Goal: Transaction & Acquisition: Purchase product/service

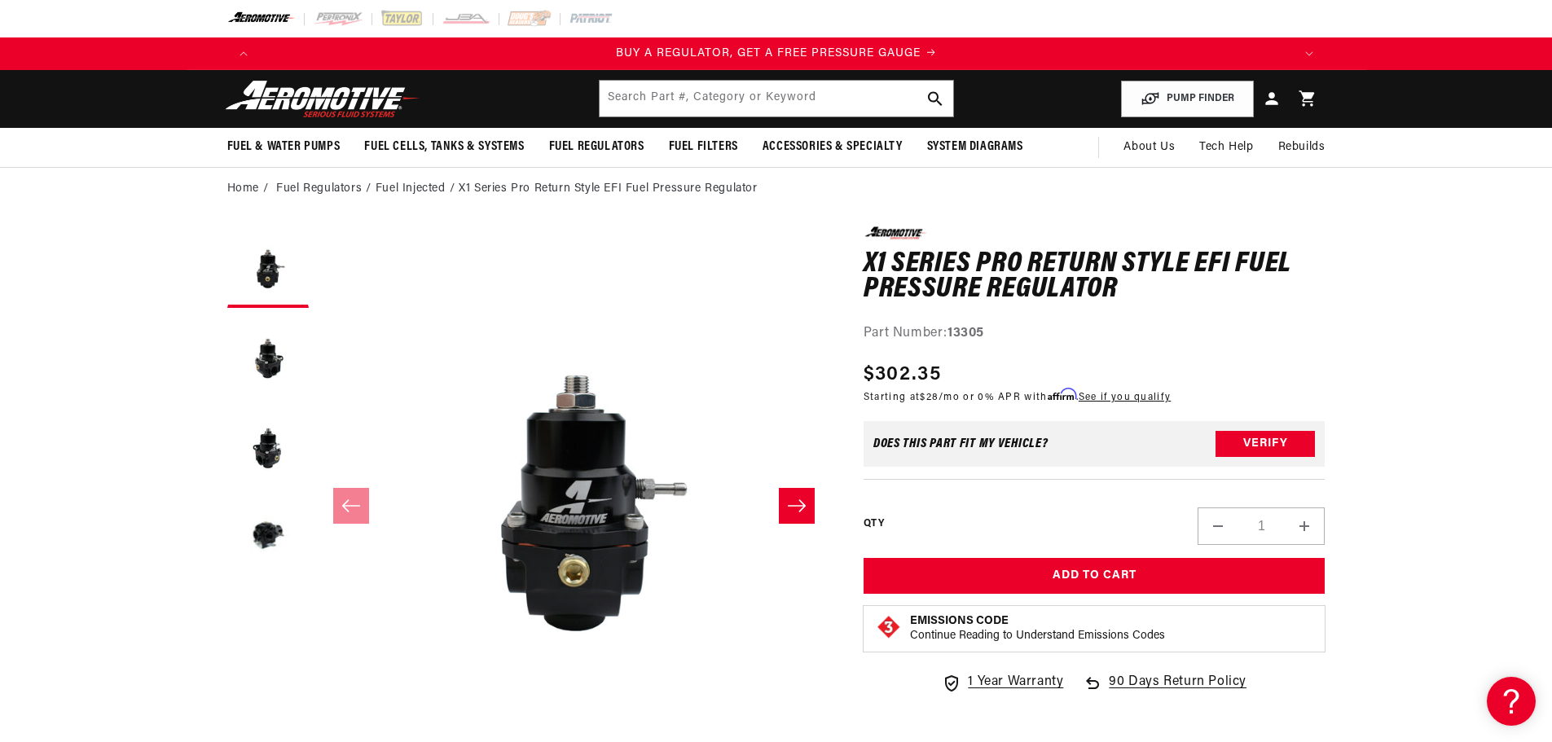
click at [425, 187] on li "Fuel Injected" at bounding box center [417, 189] width 83 height 18
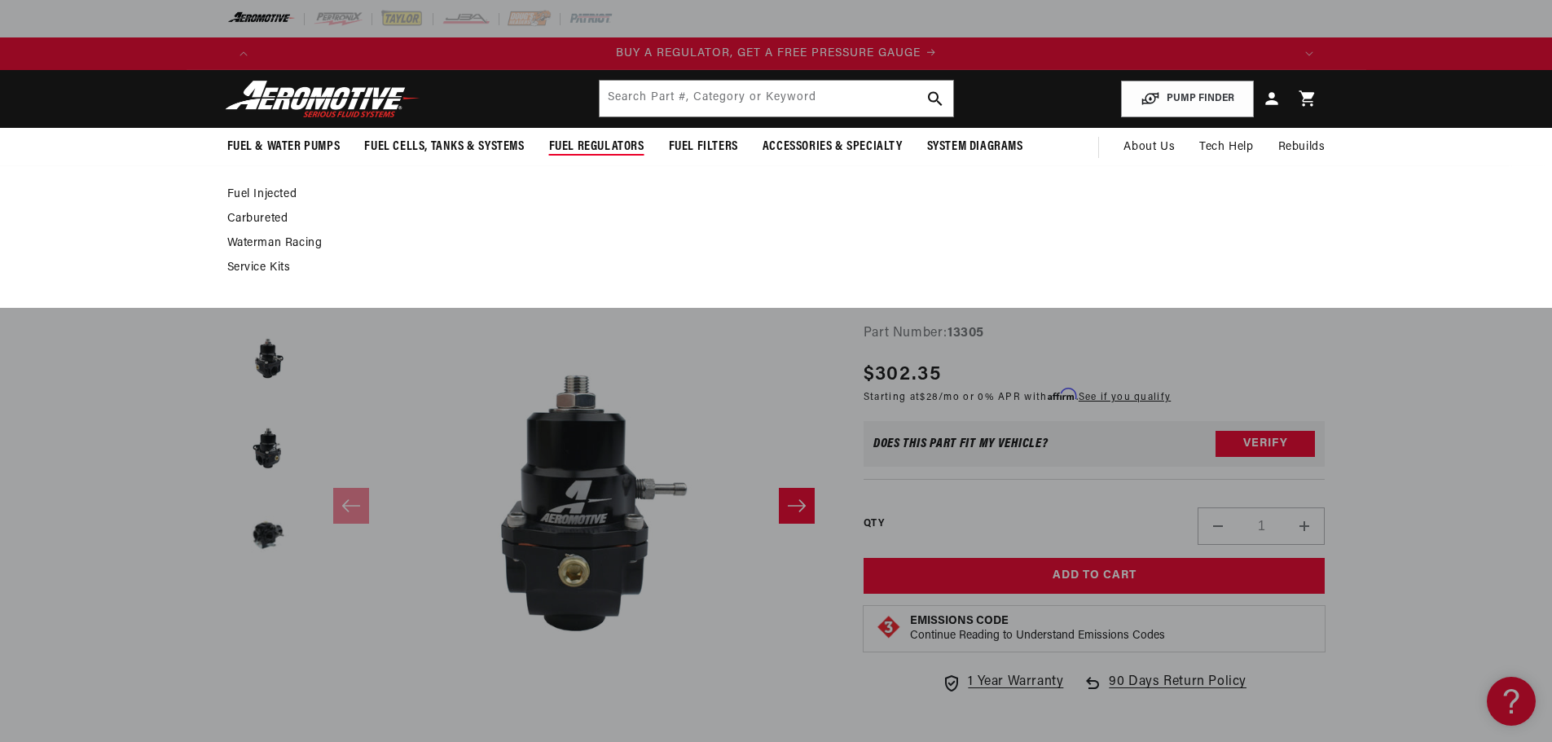
click at [585, 146] on span "Fuel Regulators" at bounding box center [596, 147] width 95 height 17
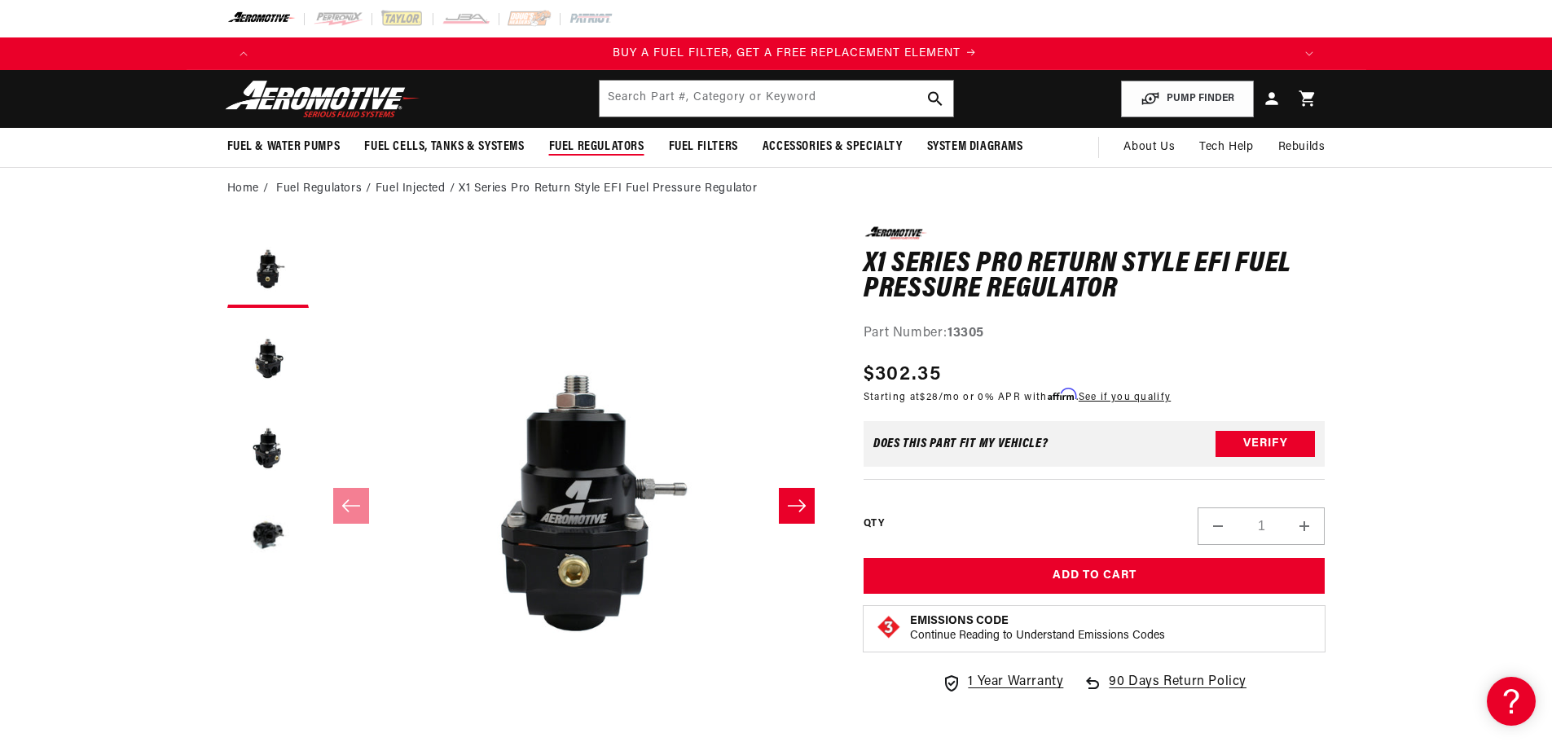
scroll to position [0, 1033]
click at [593, 140] on span "Fuel Regulators" at bounding box center [596, 147] width 95 height 17
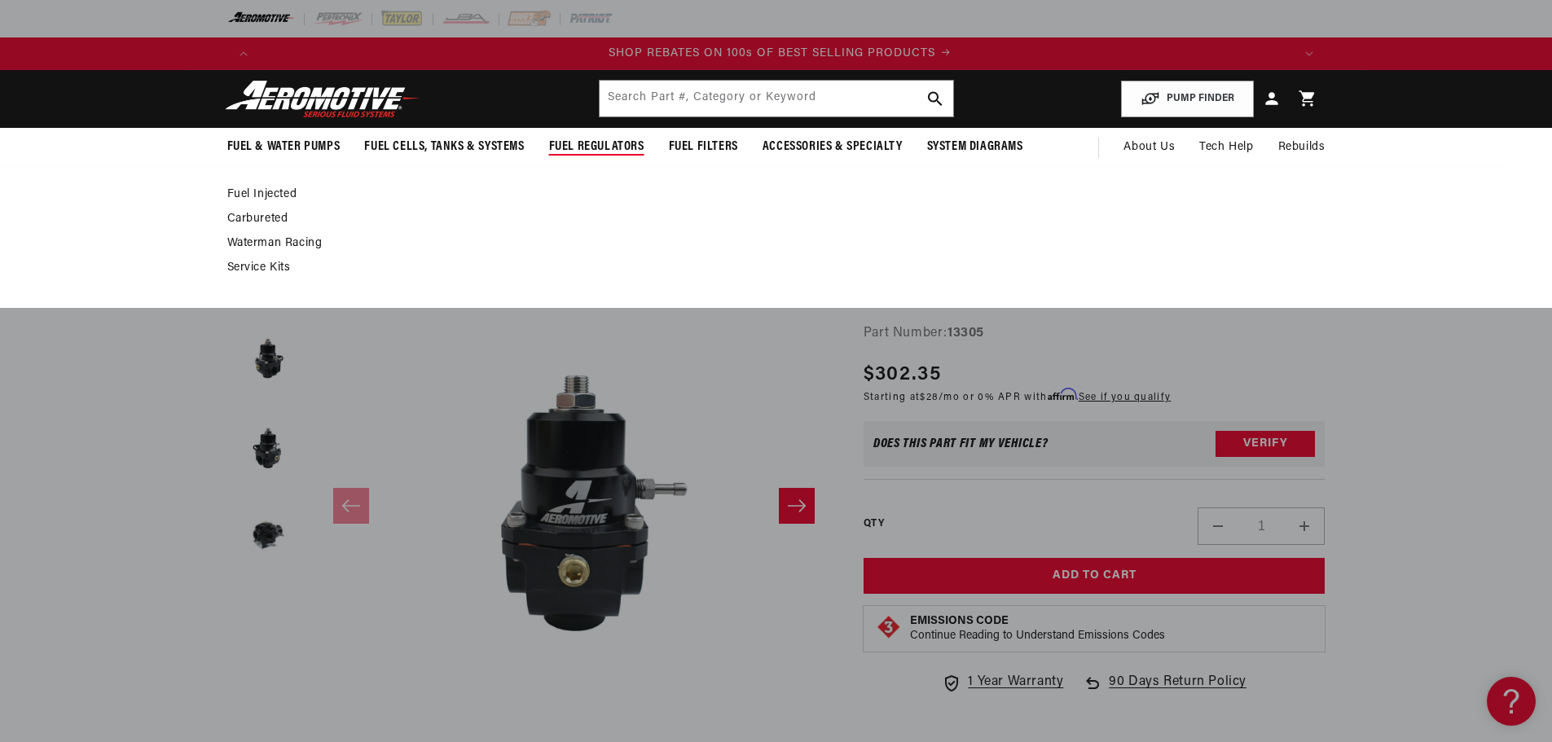
scroll to position [0, 2066]
click at [258, 189] on link "Fuel Injected" at bounding box center [768, 194] width 1082 height 15
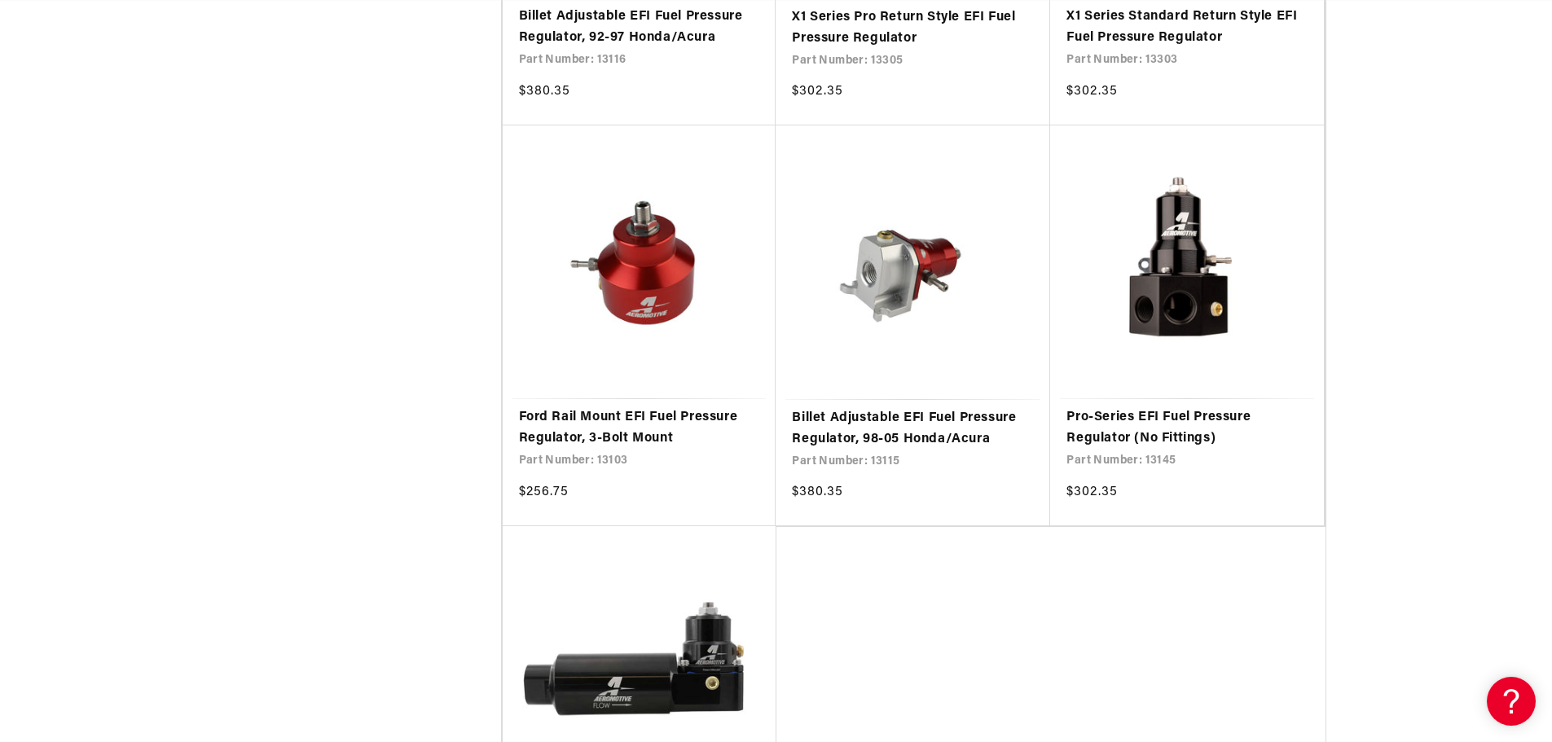
scroll to position [3341, 0]
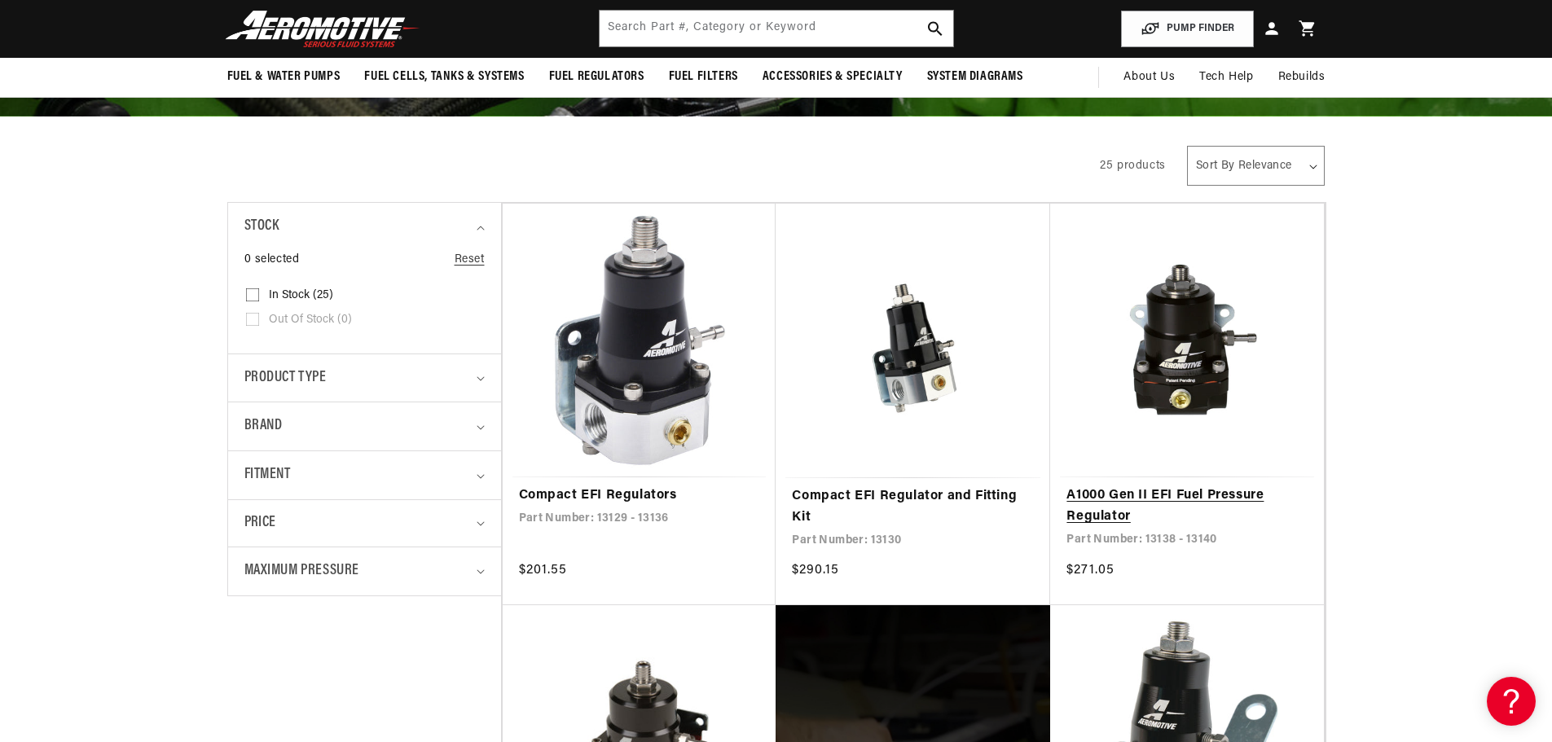
click at [1222, 486] on link "A1000 Gen II EFI Fuel Pressure Regulator" at bounding box center [1187, 507] width 241 height 42
click at [482, 472] on summary "Fitment" at bounding box center [364, 475] width 240 height 48
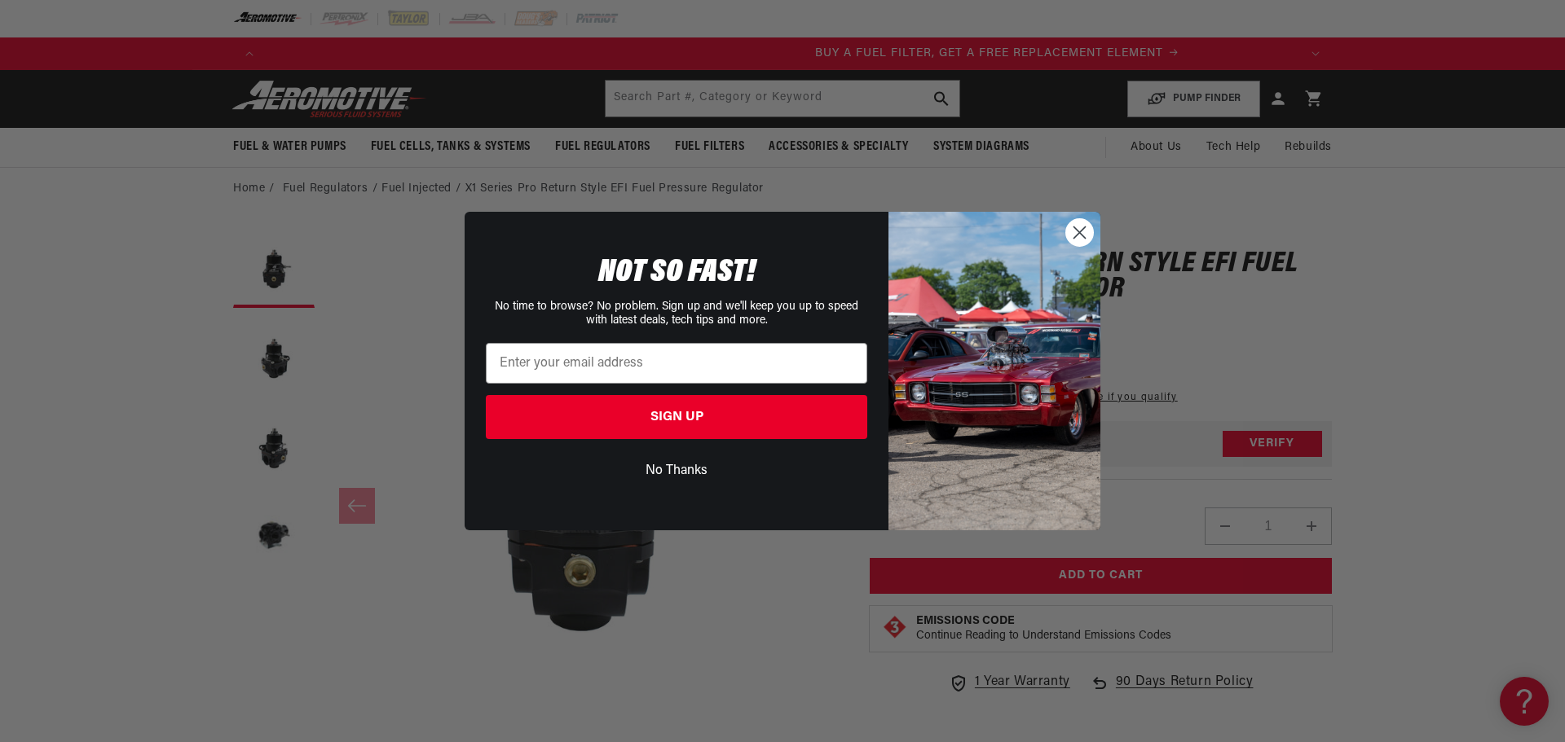
click at [1070, 230] on circle "Close dialog" at bounding box center [1079, 232] width 27 height 27
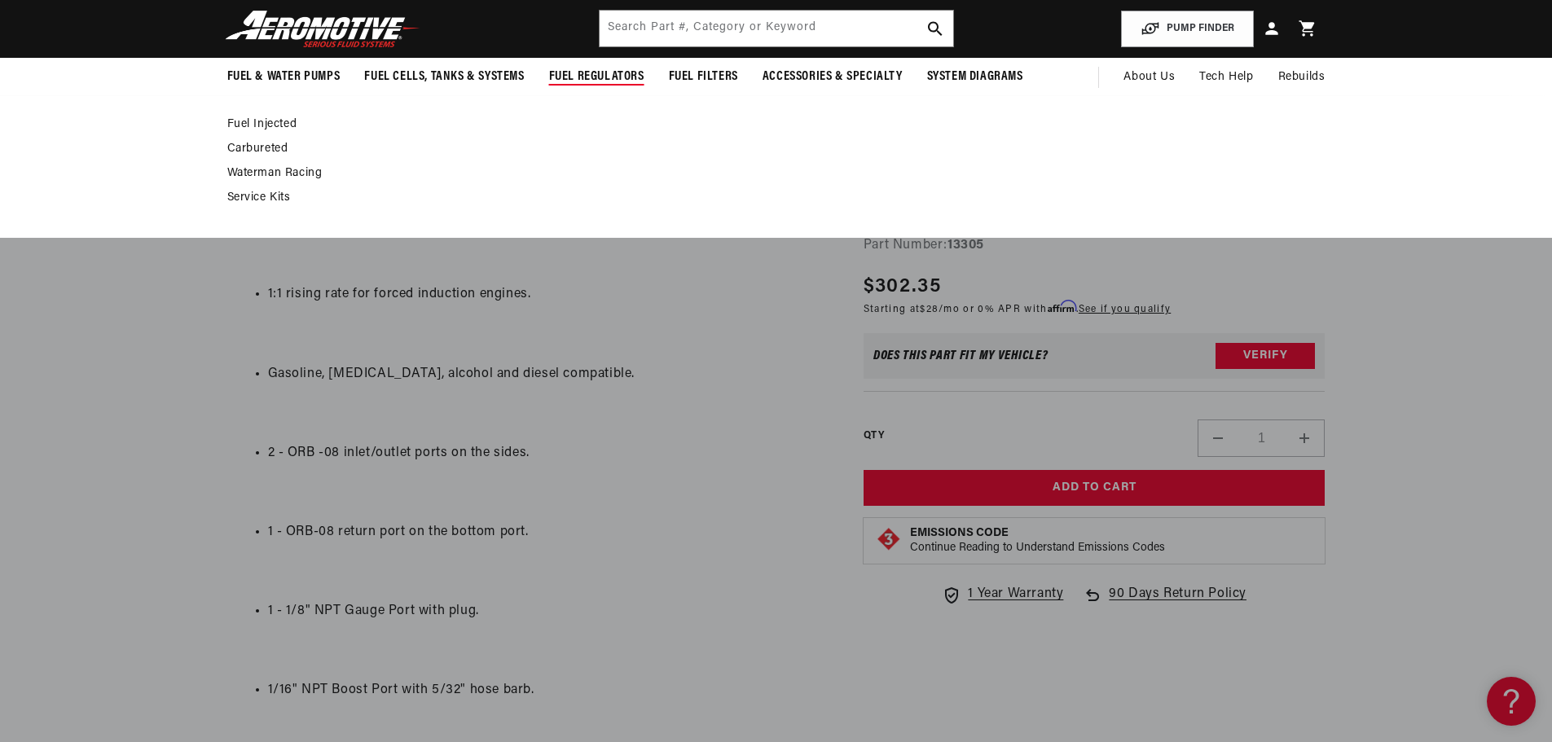
click at [280, 119] on link "Fuel Injected" at bounding box center [768, 124] width 1082 height 15
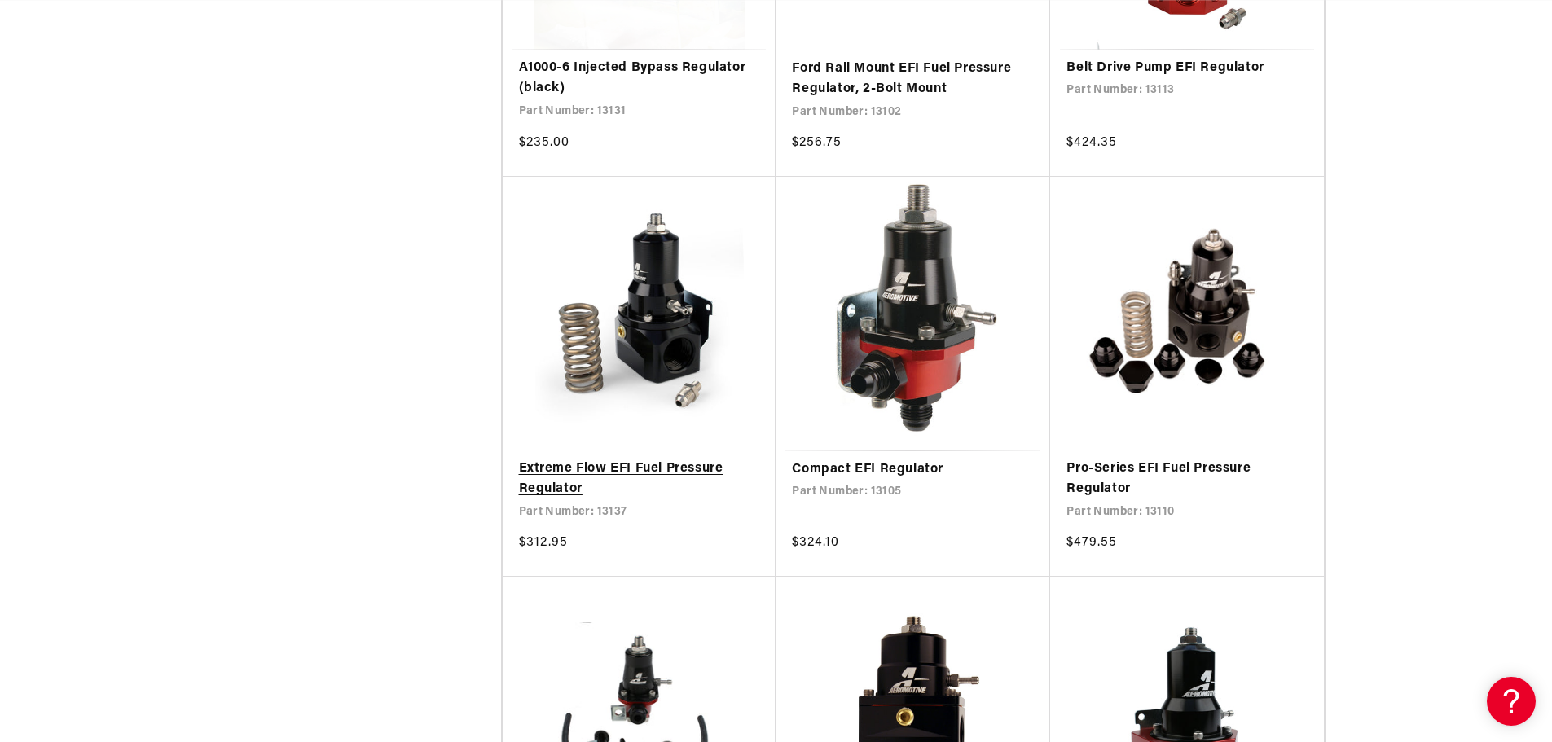
scroll to position [0, 2066]
click at [658, 459] on link "Extreme Flow EFI Fuel Pressure Regulator" at bounding box center [639, 480] width 241 height 42
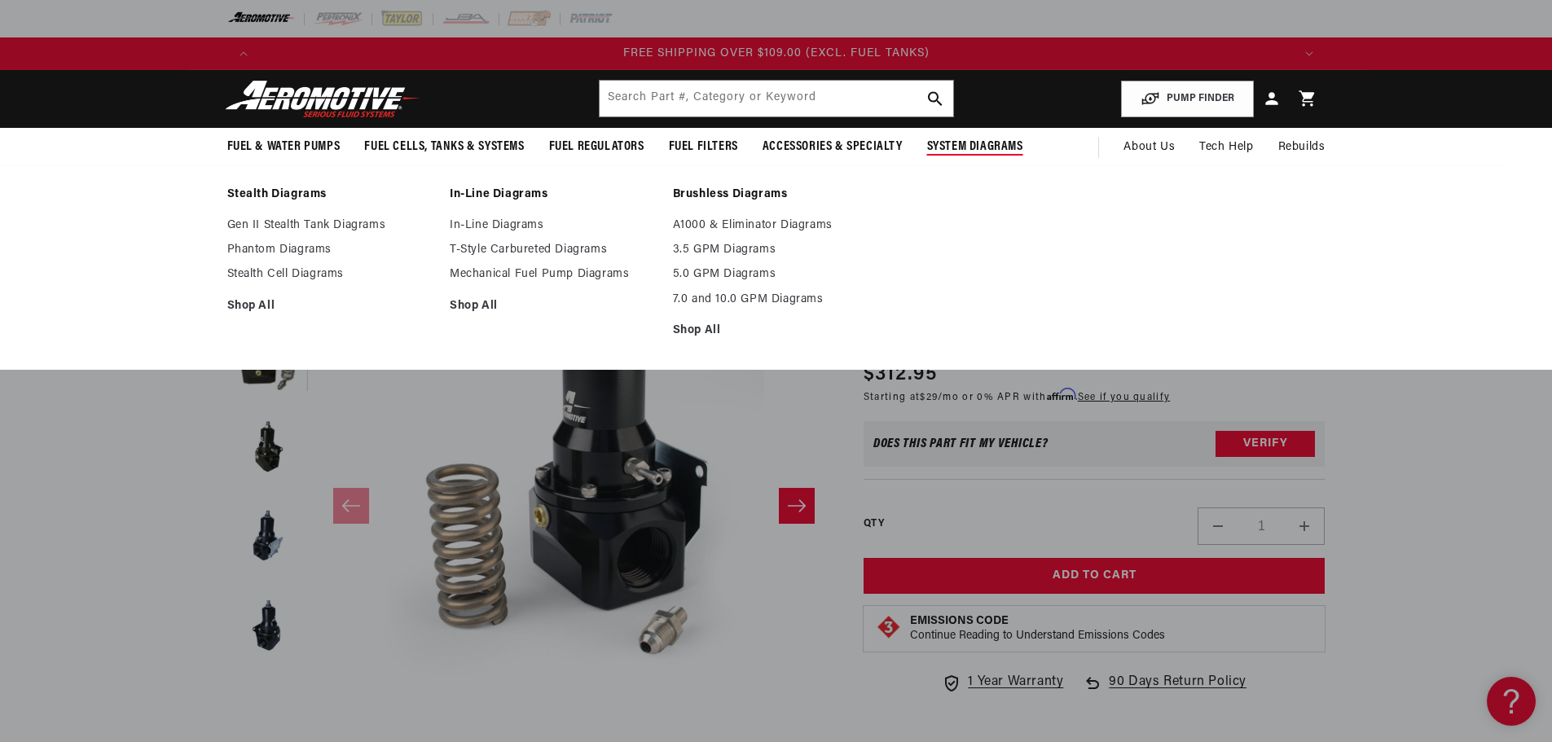
click at [985, 131] on summary "System Diagrams" at bounding box center [975, 147] width 121 height 38
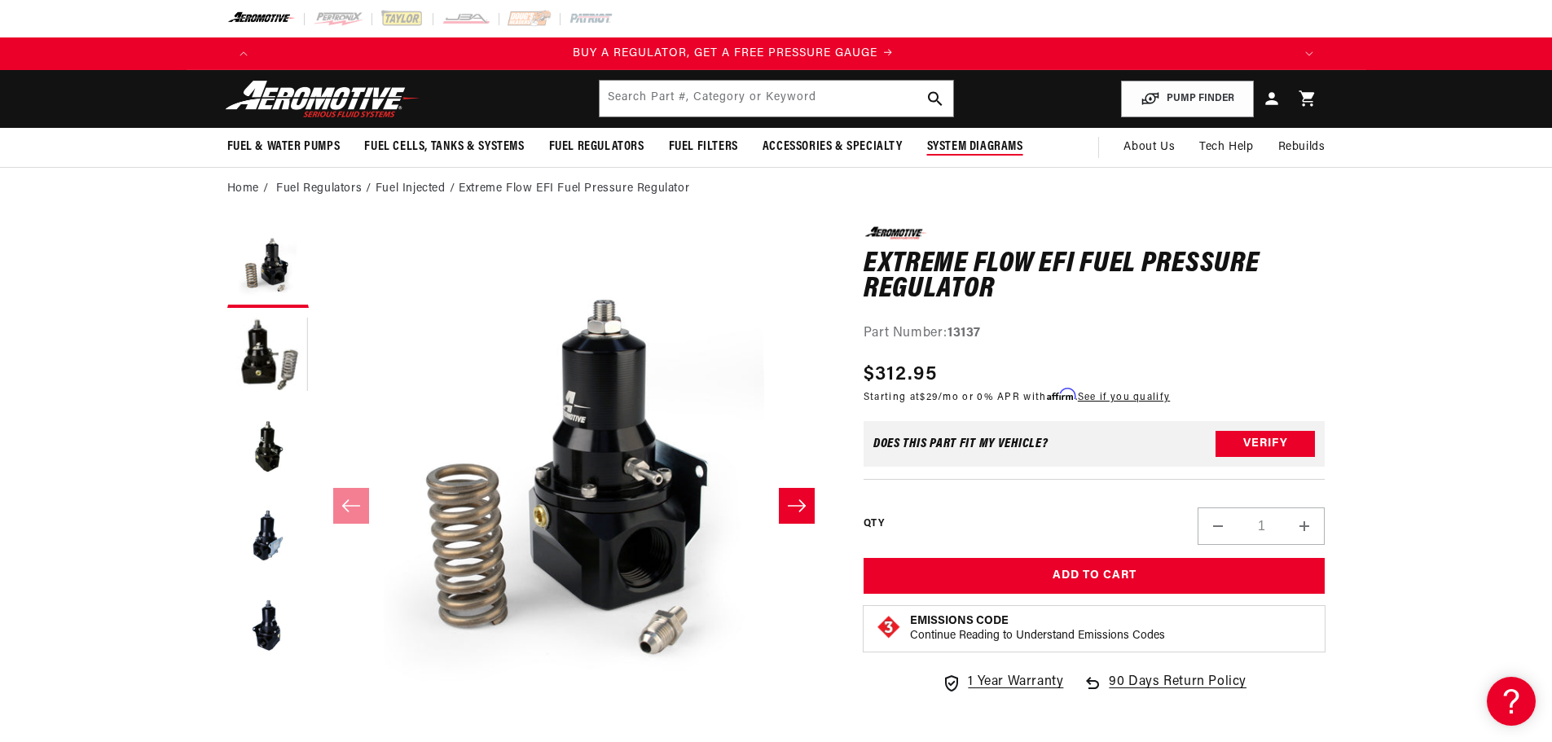
click at [984, 148] on span "System Diagrams" at bounding box center [975, 147] width 96 height 17
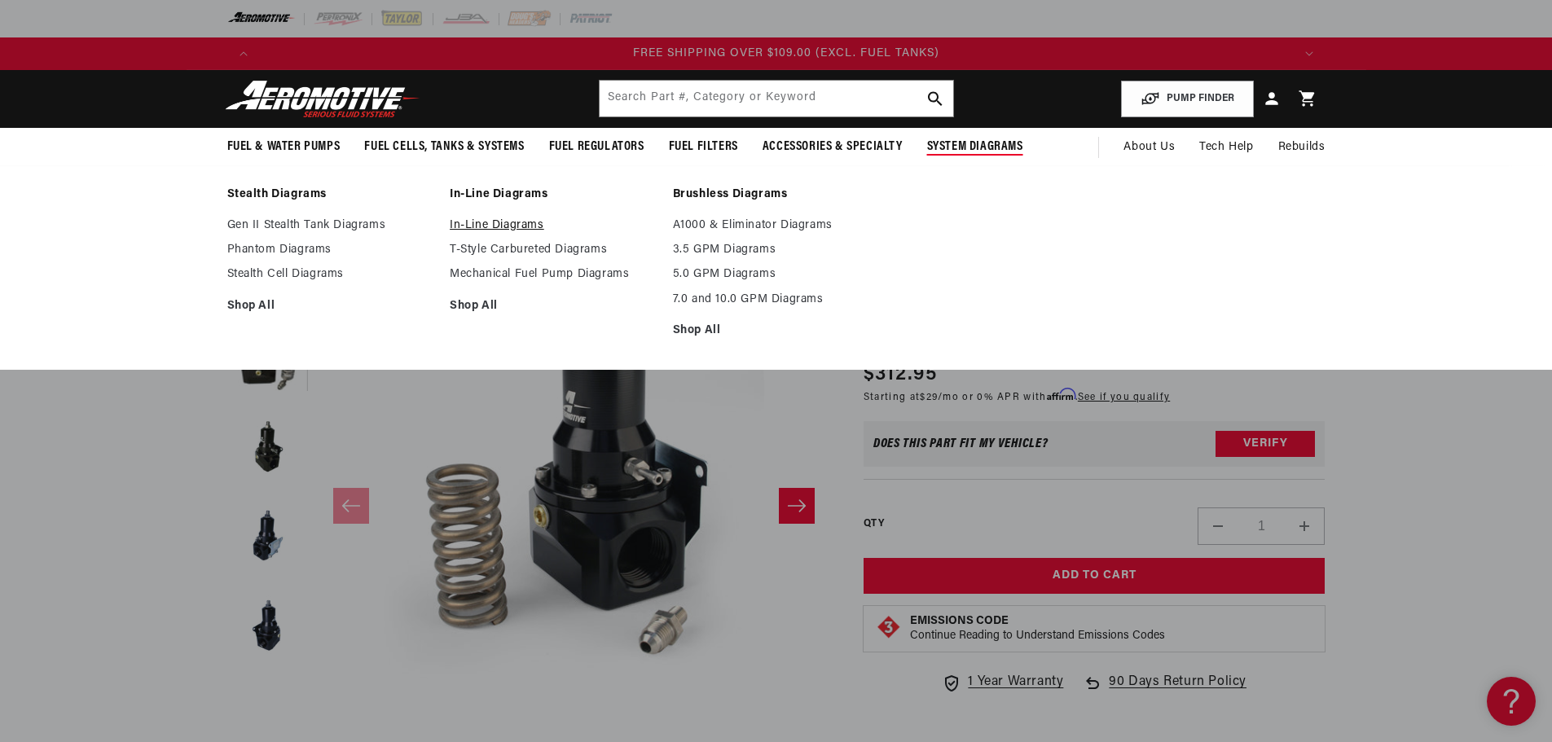
scroll to position [0, 3100]
click at [534, 226] on link "In-Line Diagrams" at bounding box center [553, 225] width 207 height 15
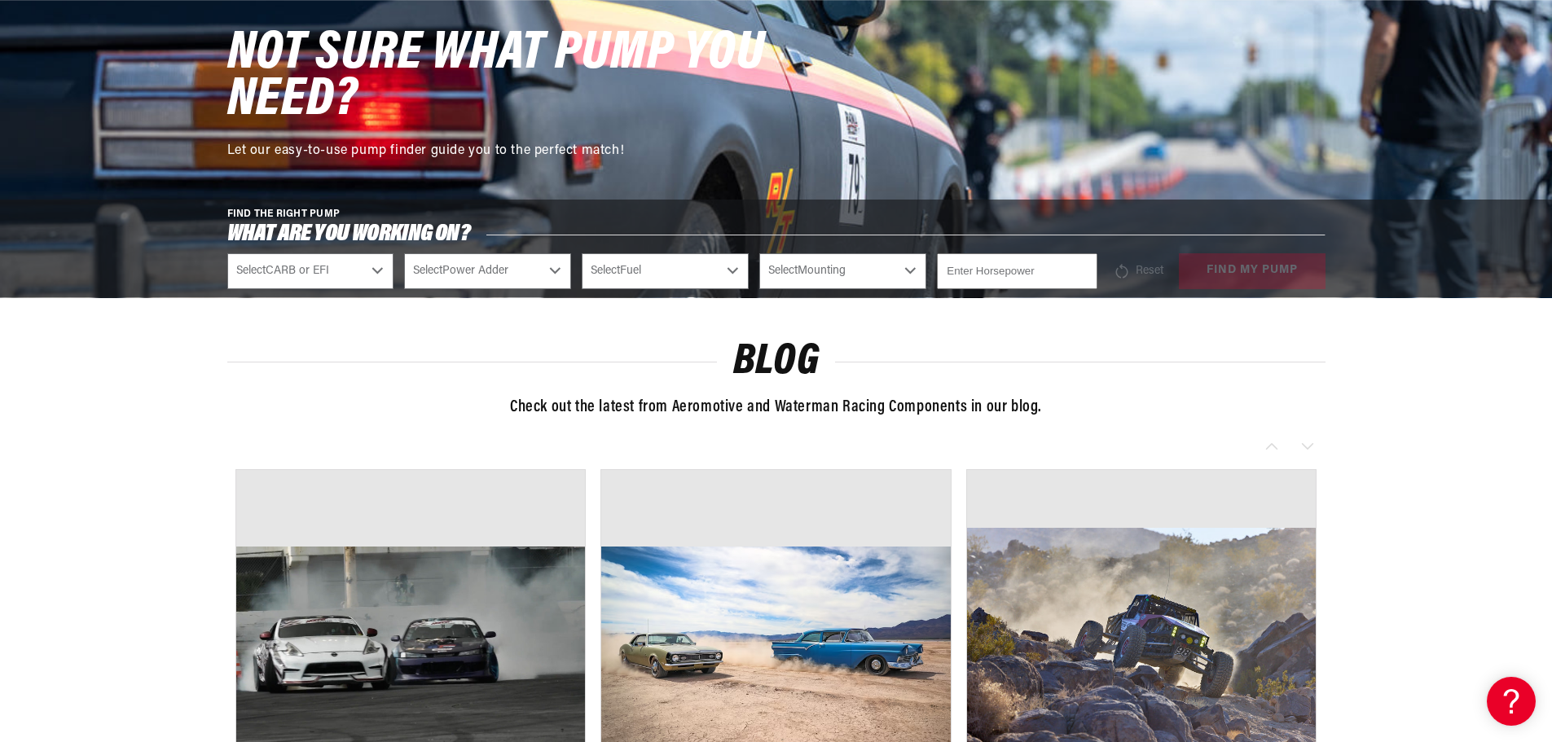
click at [376, 271] on select "Select CARB or EFI Carbureted Fuel Injected" at bounding box center [310, 271] width 167 height 36
select select "Fuel-Injected"
click at [227, 253] on select "Select CARB or EFI Carbureted Fuel Injected" at bounding box center [310, 271] width 167 height 36
select select "Fuel-Injected"
click at [557, 271] on select "Select Power Adder No - Naturally Aspirated Yes - Forced Induction" at bounding box center [487, 271] width 167 height 36
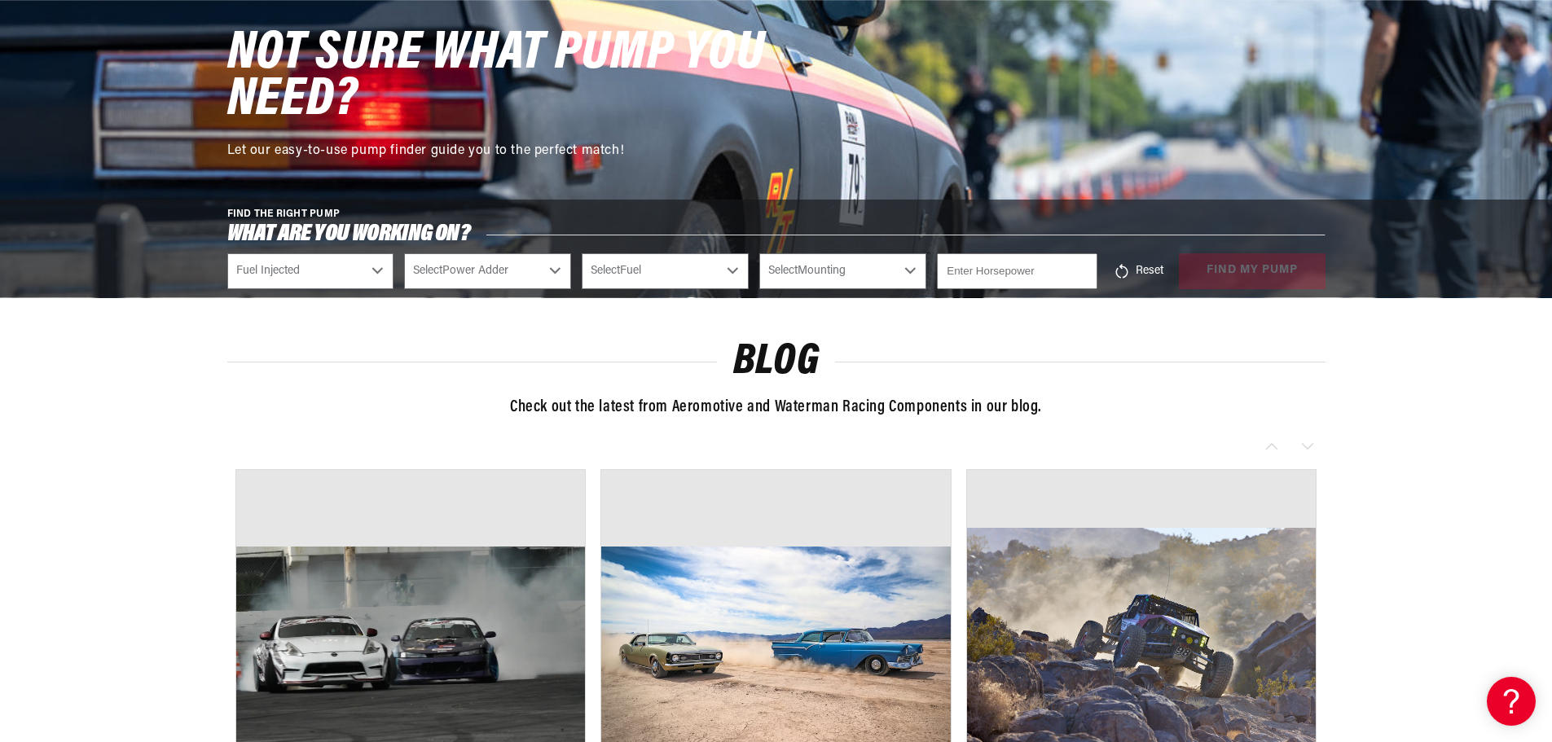
select select "No-Naturally-Aspirated"
click at [404, 253] on select "Select Power Adder No - Naturally Aspirated Yes - Forced Induction" at bounding box center [487, 271] width 167 height 36
select select "No-Naturally-Aspirated"
click at [738, 271] on select "Select Fuel E85 Gas" at bounding box center [665, 271] width 167 height 36
select select "Gas"
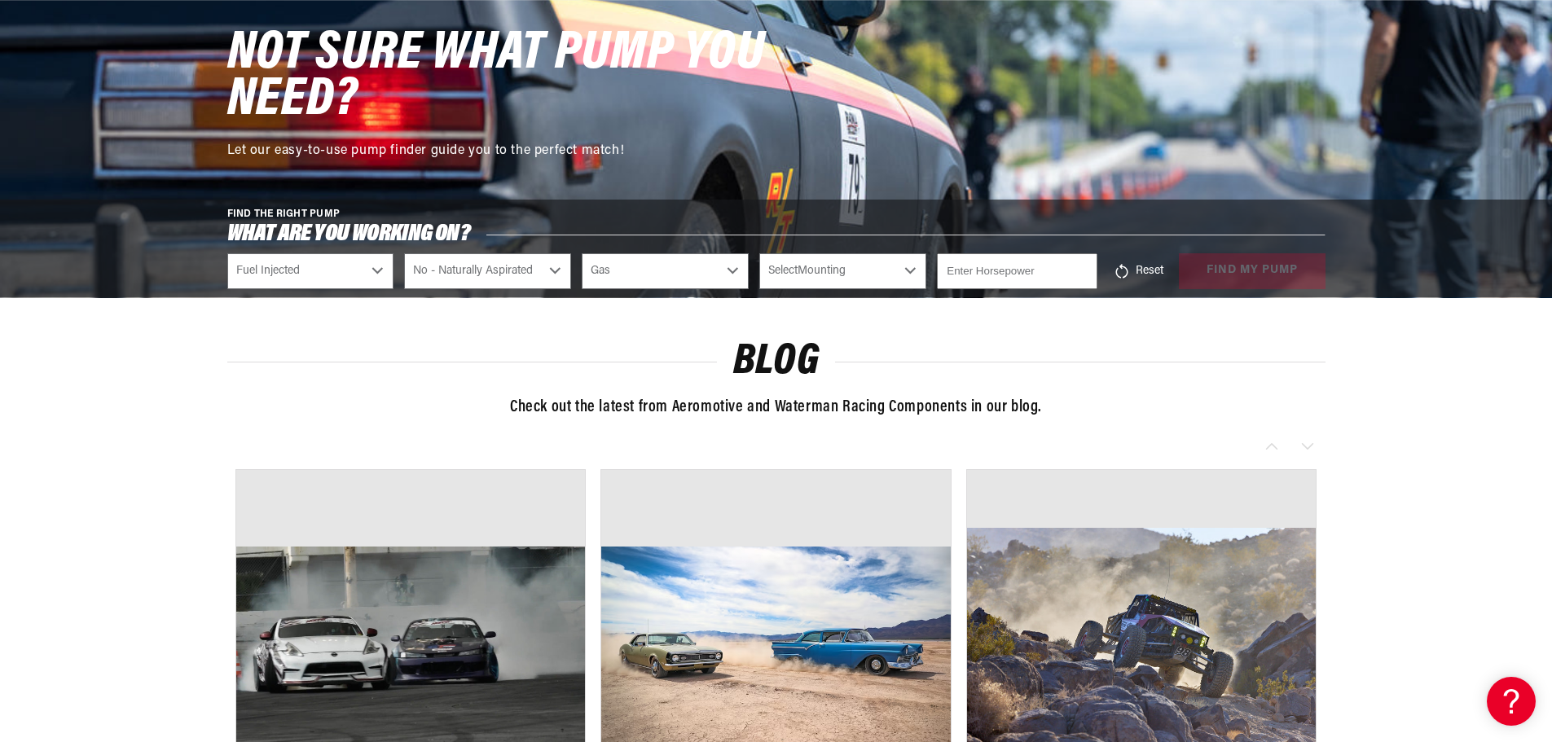
click at [582, 253] on select "Select Fuel E85 Gas" at bounding box center [665, 271] width 167 height 36
select select "Gas"
click at [911, 268] on select "Select Mounting External In-Tank" at bounding box center [842, 271] width 167 height 36
select select "External"
click at [759, 253] on select "Select Mounting External In-Tank" at bounding box center [842, 271] width 167 height 36
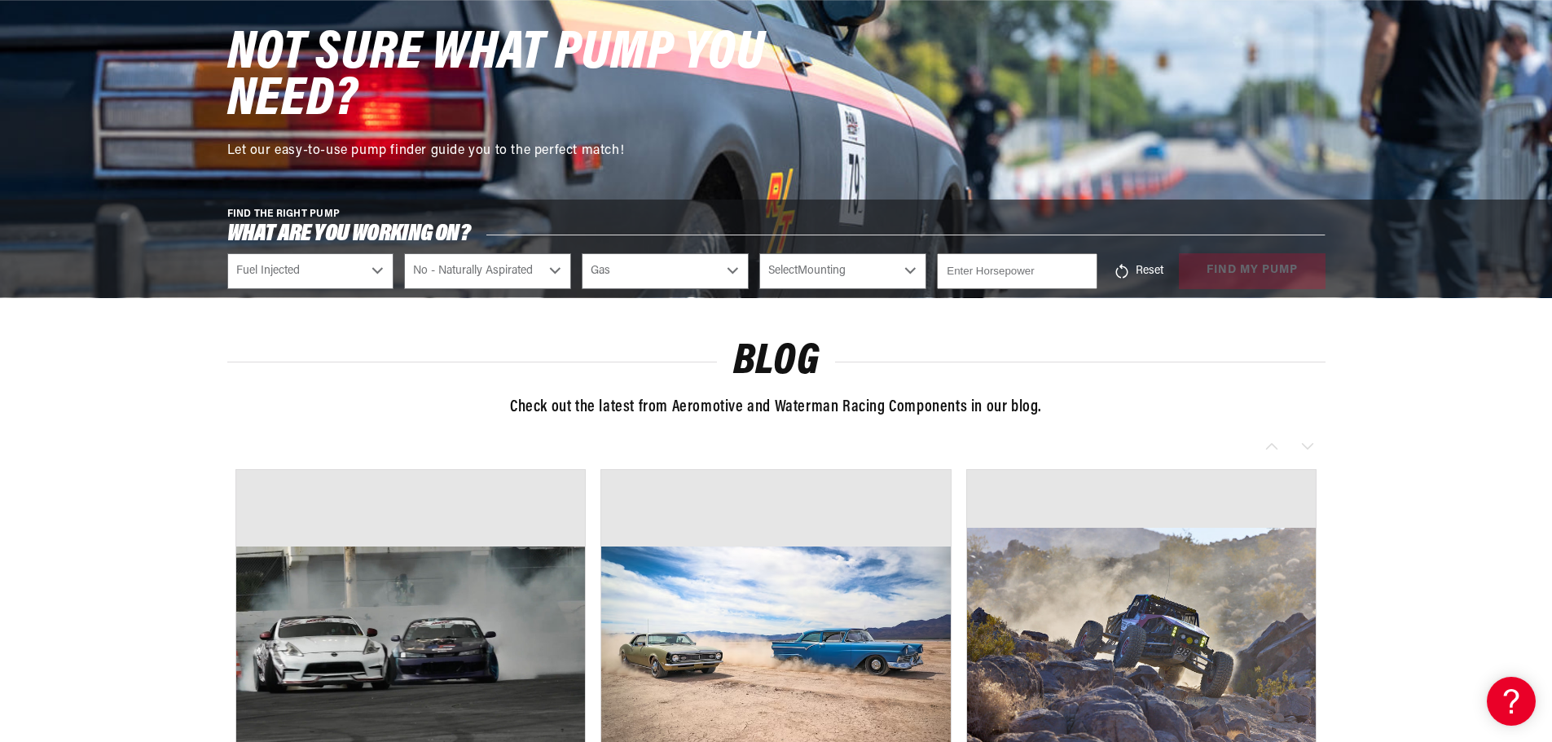
select select "External"
click at [1045, 266] on input "number" at bounding box center [1017, 271] width 160 height 36
type input "1"
click at [1081, 267] on input "1" at bounding box center [1017, 271] width 160 height 36
type input "750"
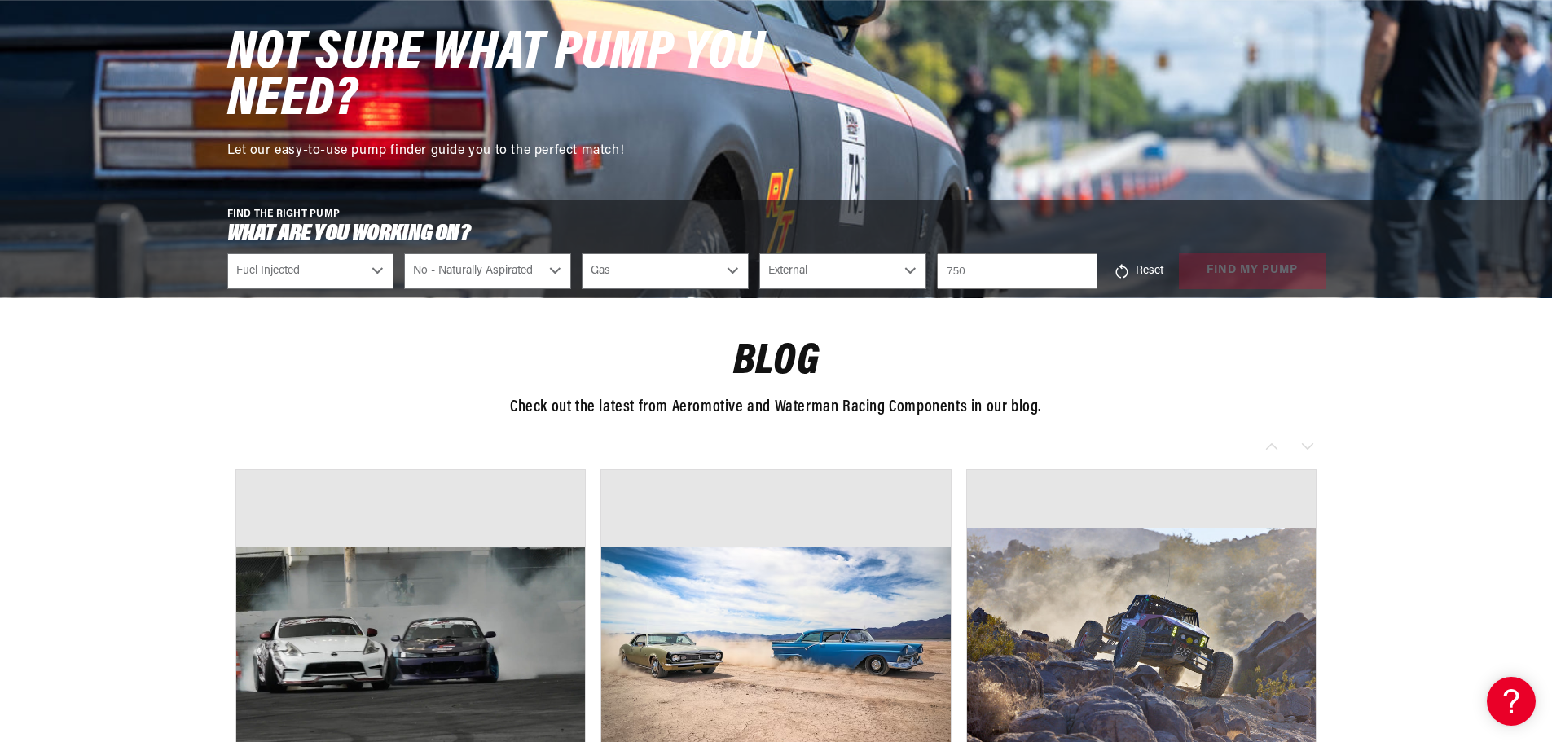
click at [856, 281] on select "Select Mounting External In-Tank" at bounding box center [842, 271] width 167 height 36
click at [1276, 269] on button "find my pump" at bounding box center [1252, 271] width 147 height 37
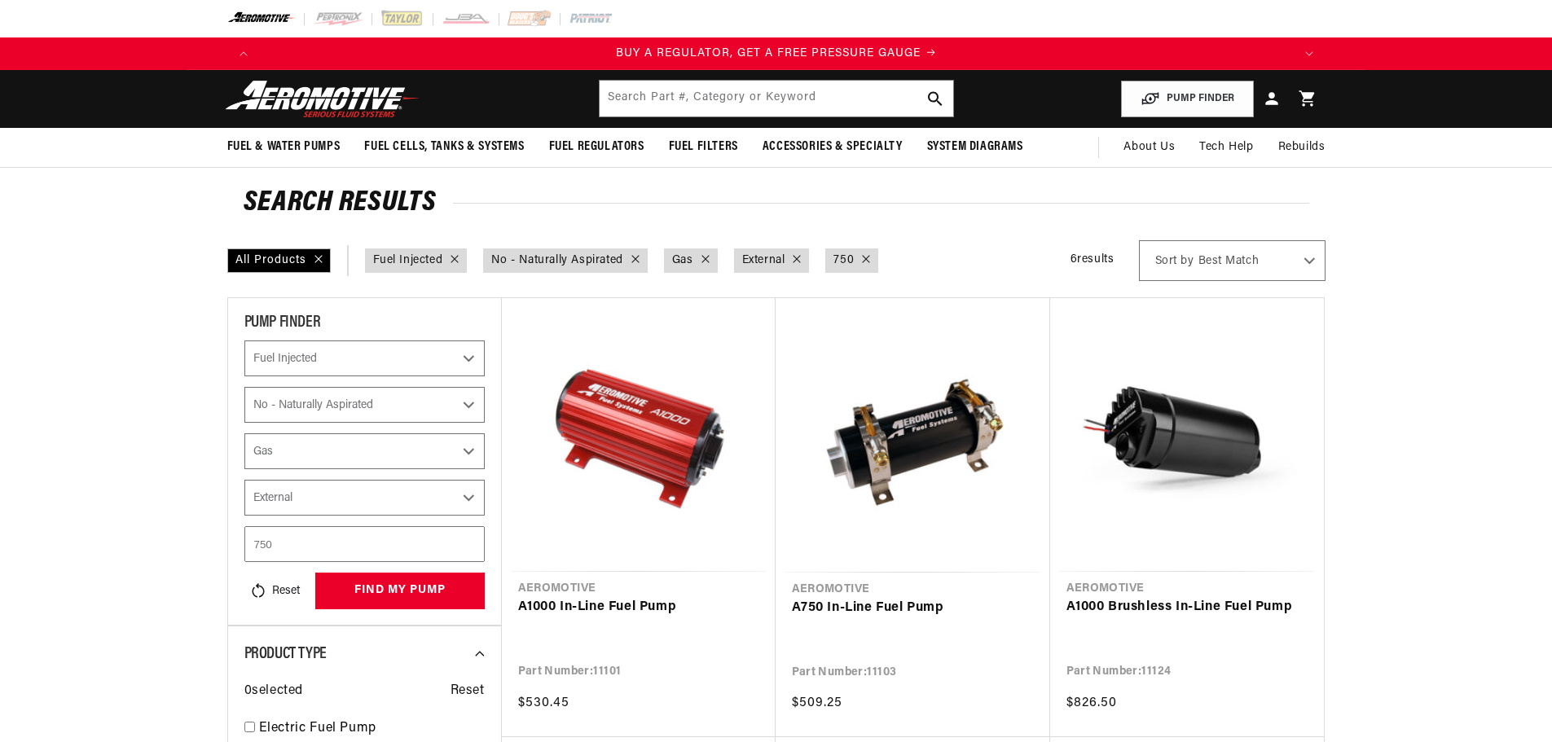
select select "Fuel-Injected"
select select "No-Naturally-Aspirated"
select select "Gas"
select select "External"
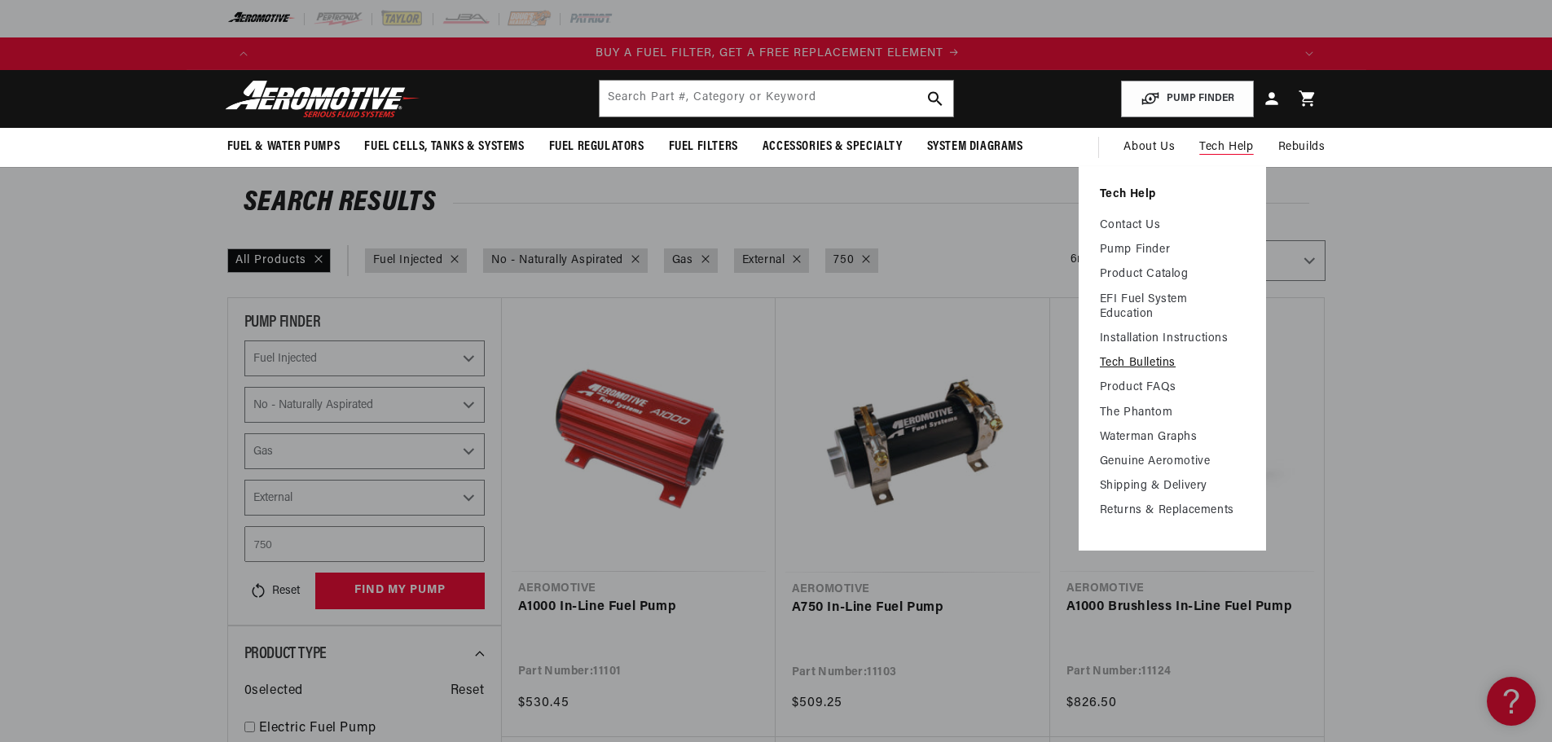
scroll to position [0, 1033]
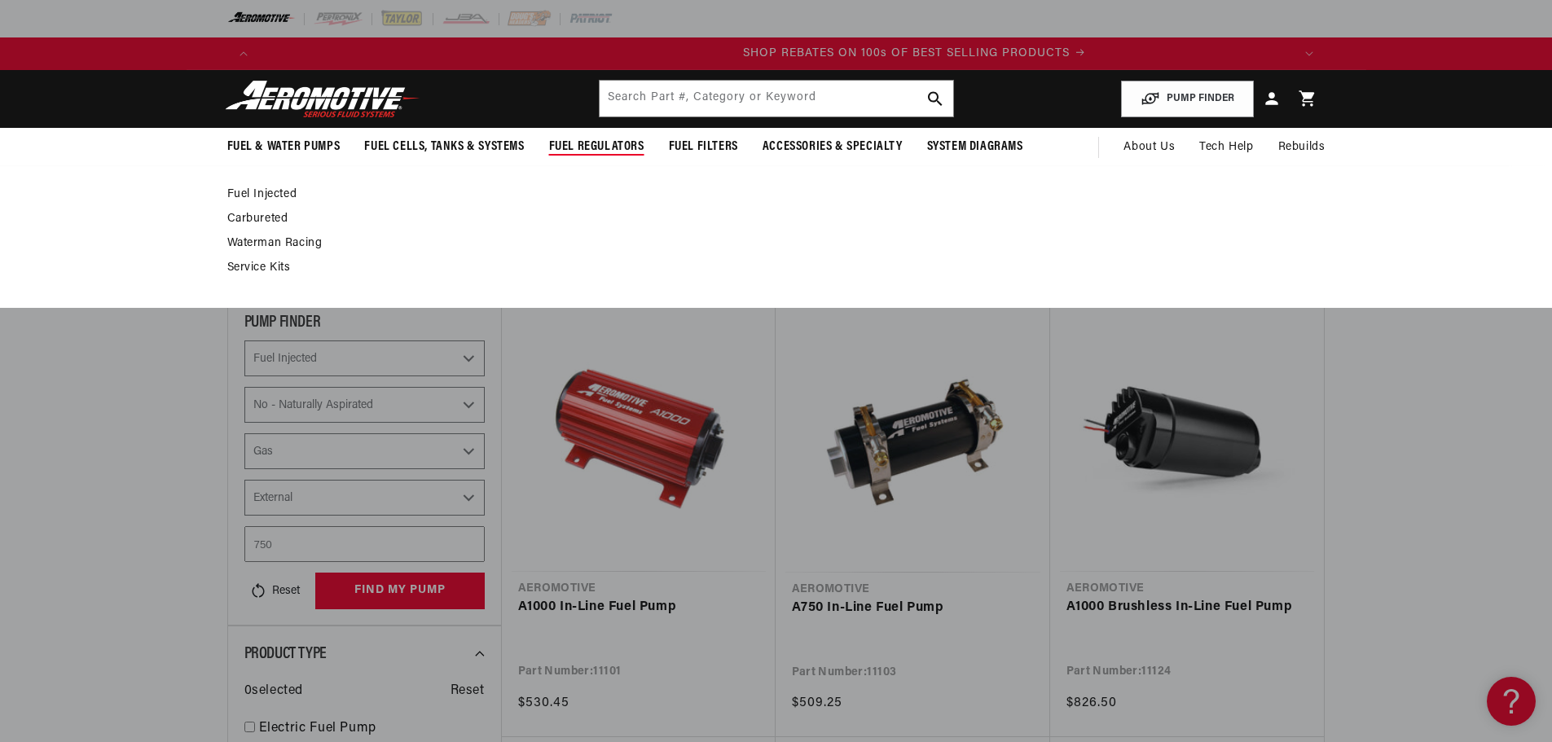
click at [597, 148] on span "Fuel Regulators" at bounding box center [596, 147] width 95 height 17
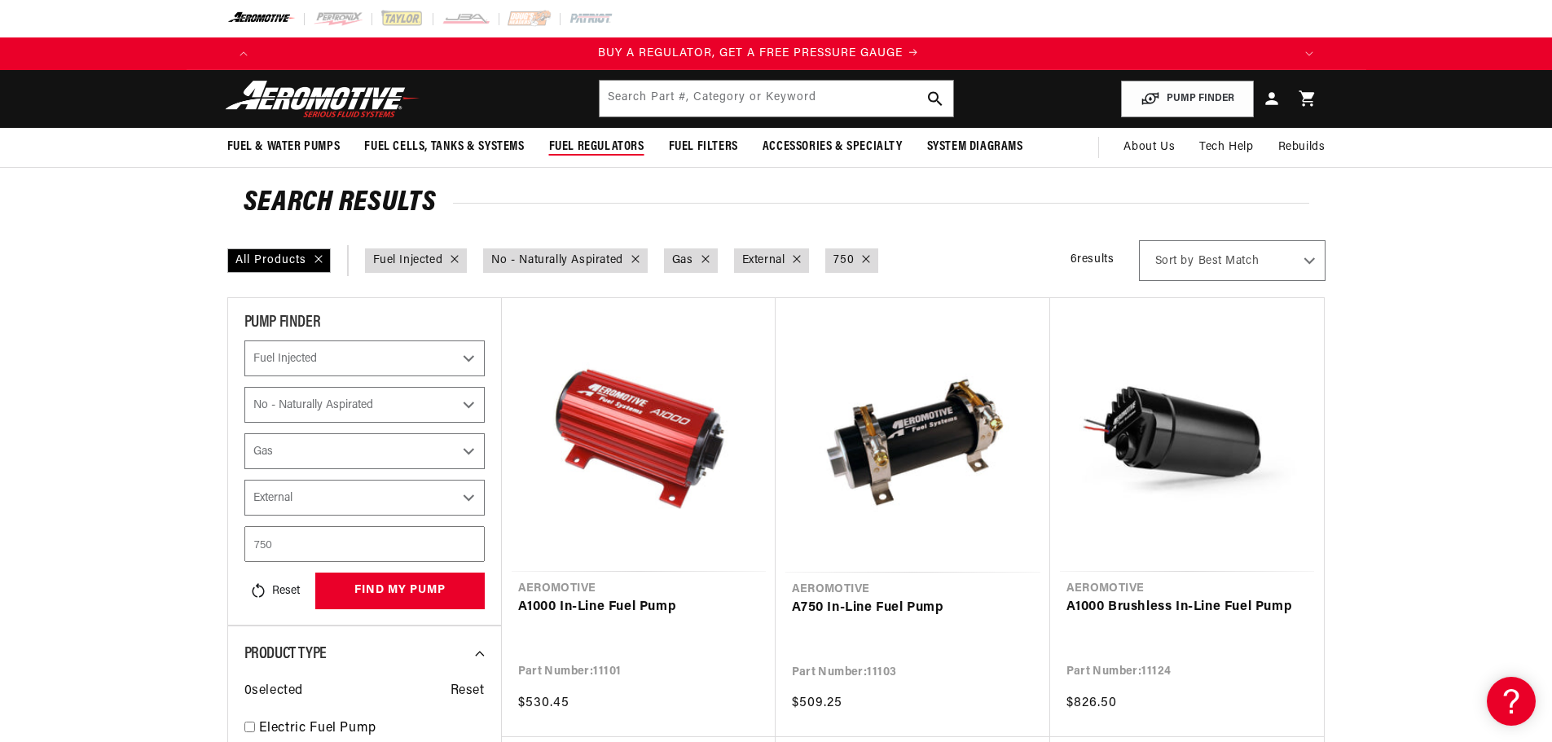
scroll to position [0, 0]
click at [596, 146] on span "Fuel Regulators" at bounding box center [596, 147] width 95 height 17
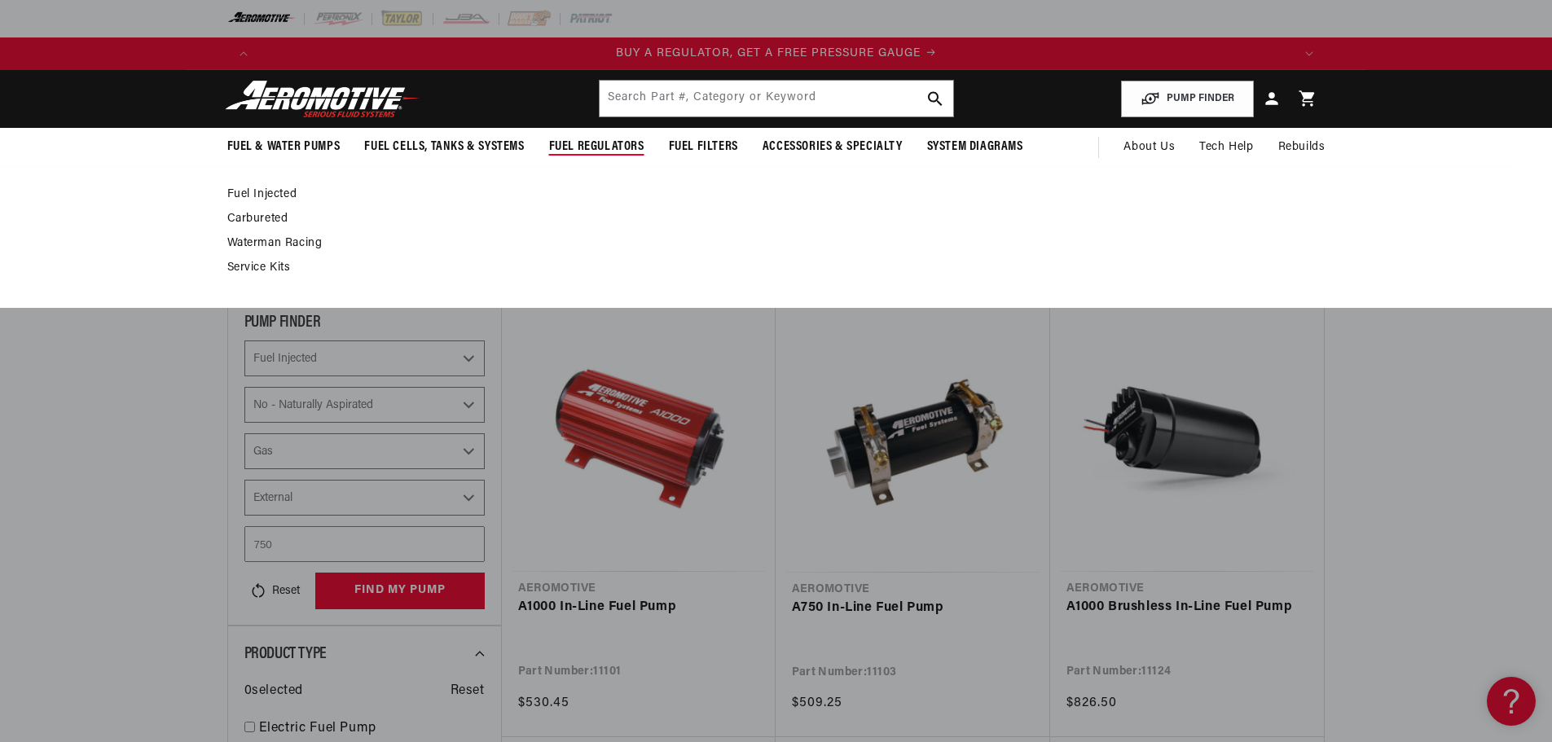
click at [293, 188] on link "Fuel Injected" at bounding box center [768, 194] width 1082 height 15
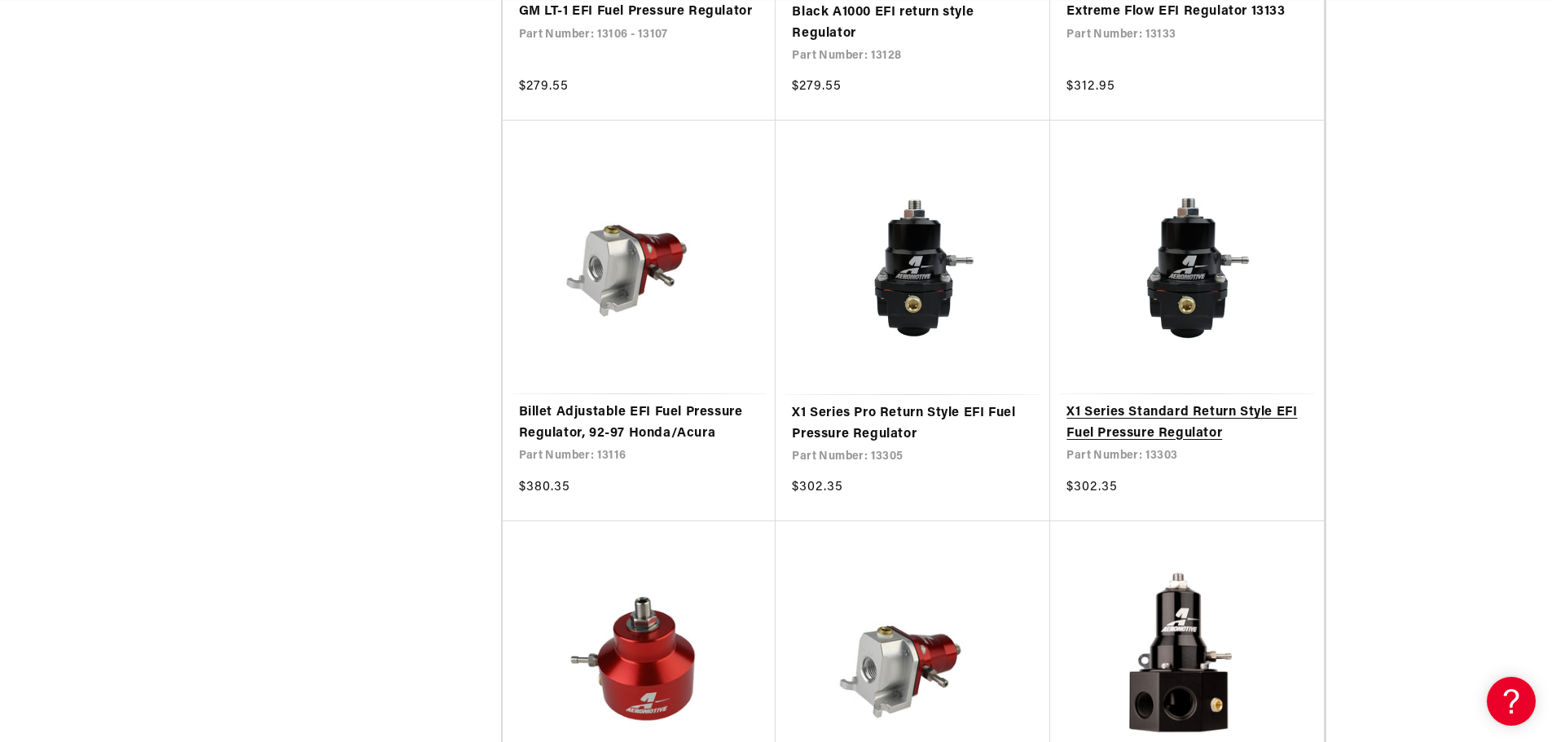
scroll to position [2771, 0]
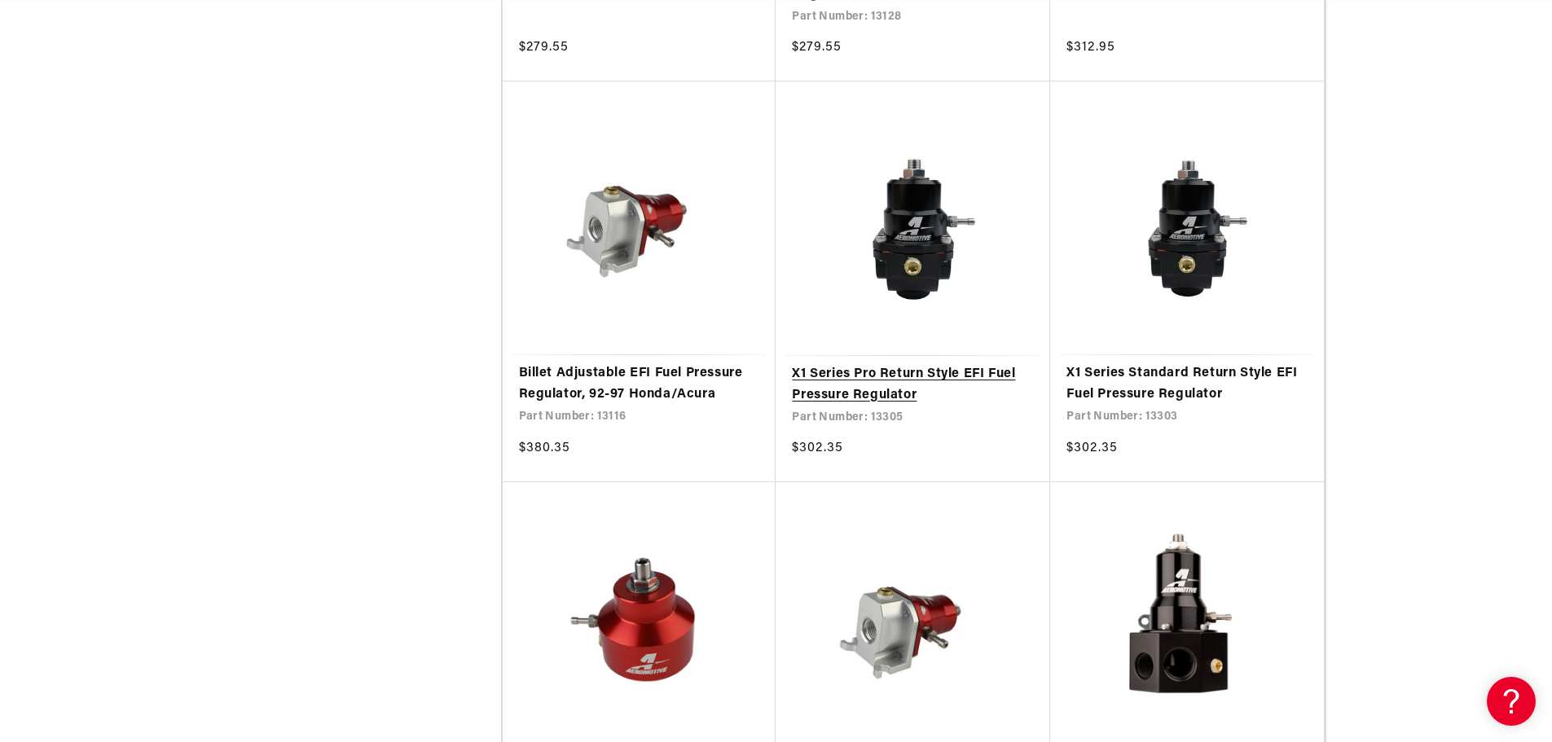
click at [985, 377] on link "X1 Series Pro Return Style EFI Fuel Pressure Regulator" at bounding box center [913, 385] width 242 height 42
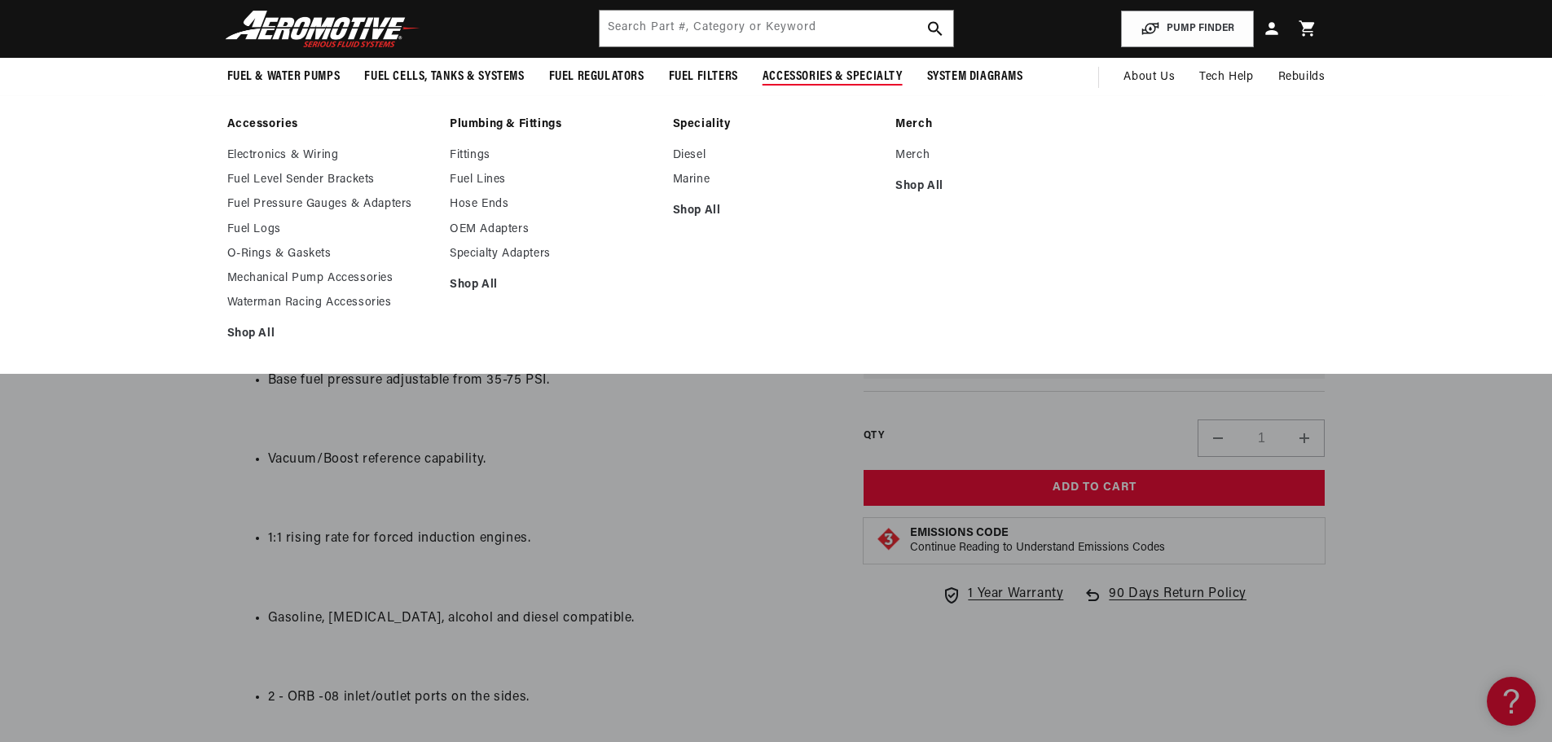
scroll to position [0, 1033]
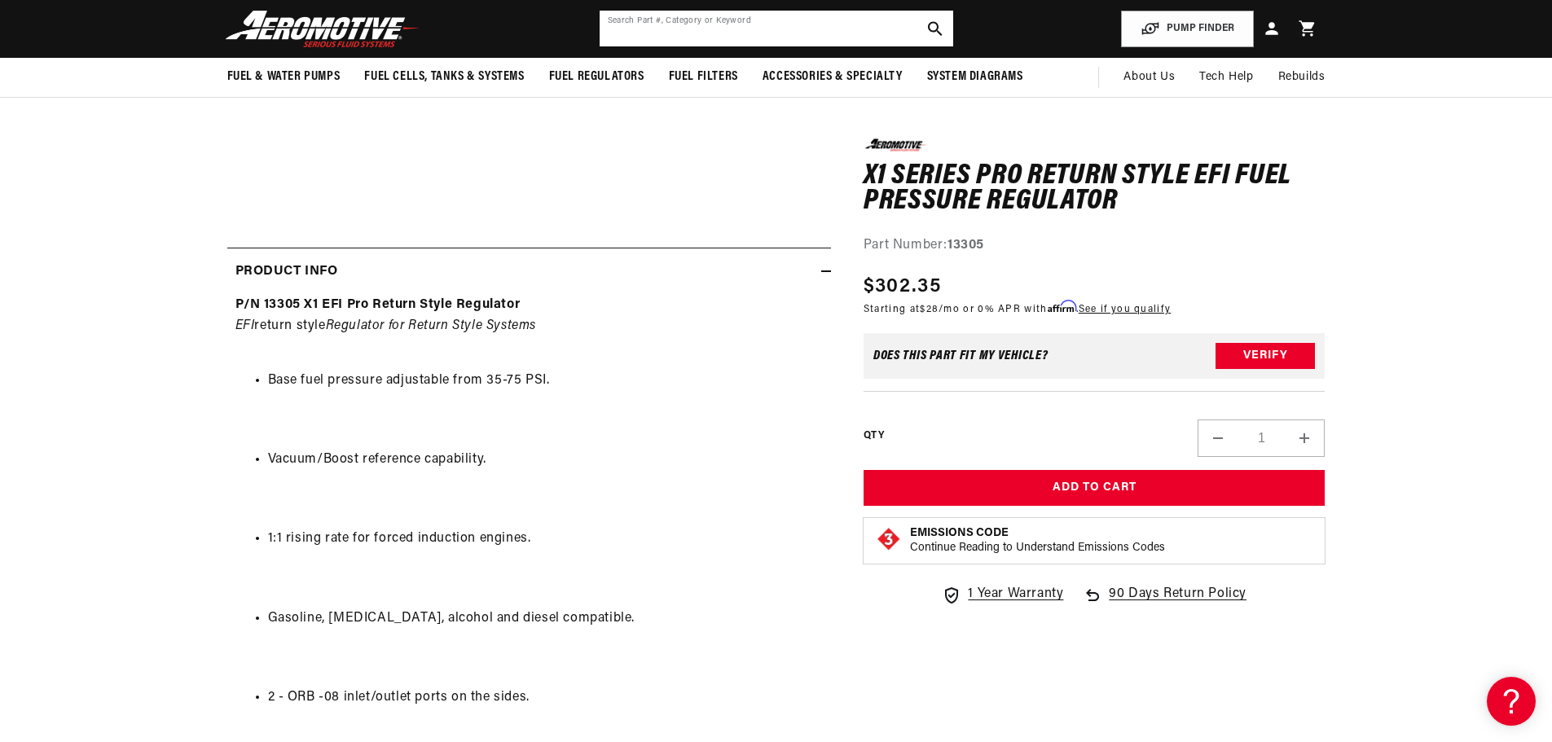
click at [642, 27] on input "text" at bounding box center [777, 29] width 354 height 36
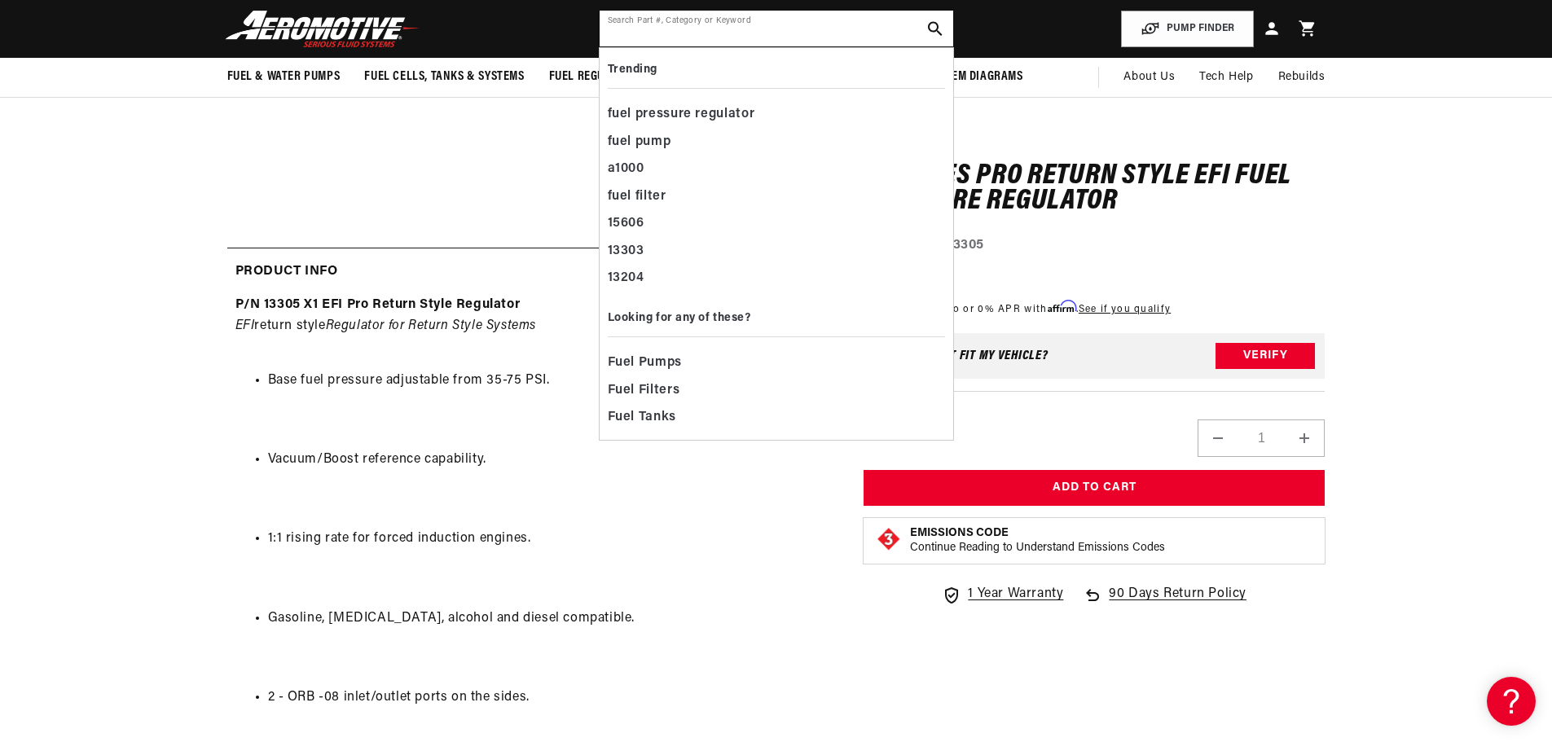
scroll to position [0, 0]
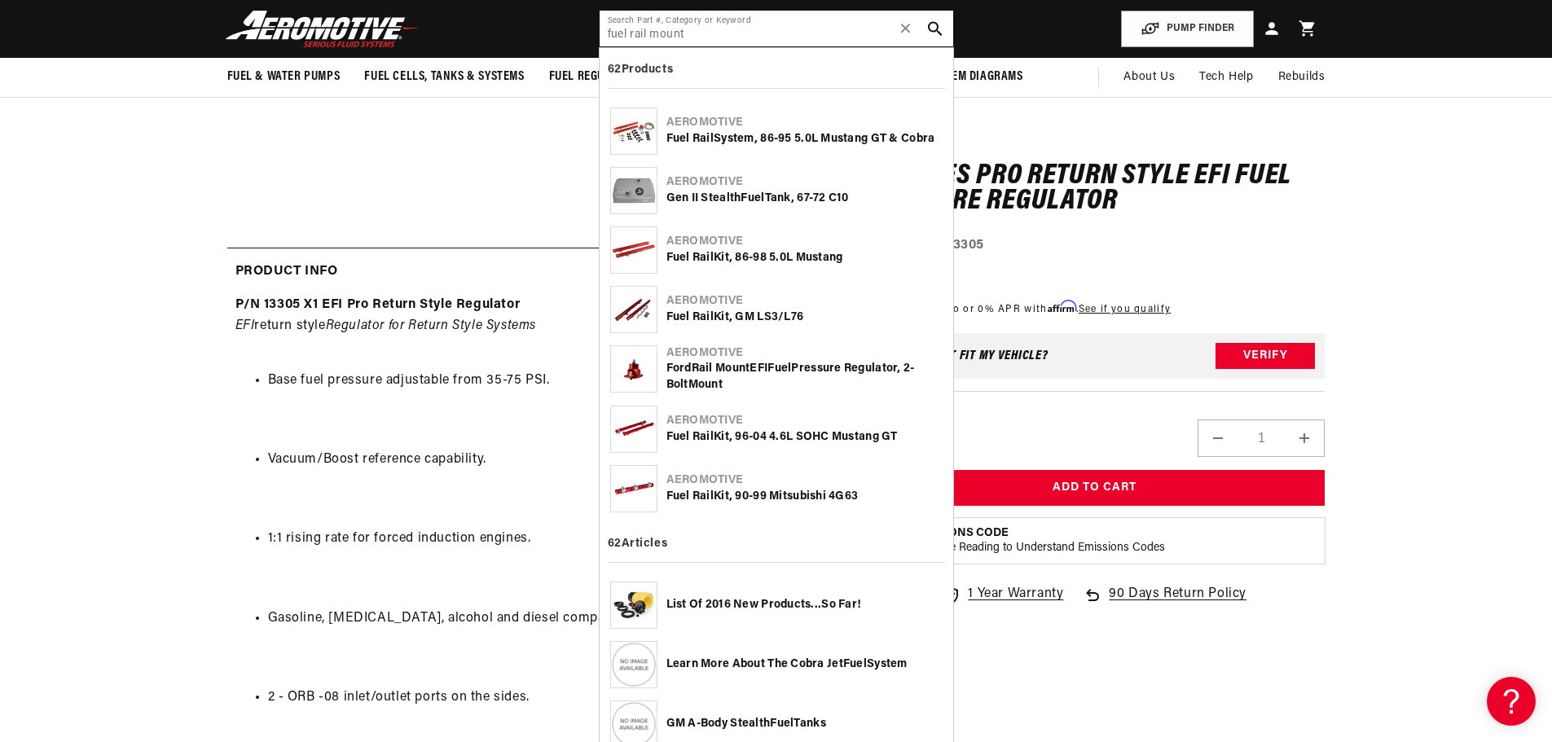
type input "fuel rail mount"
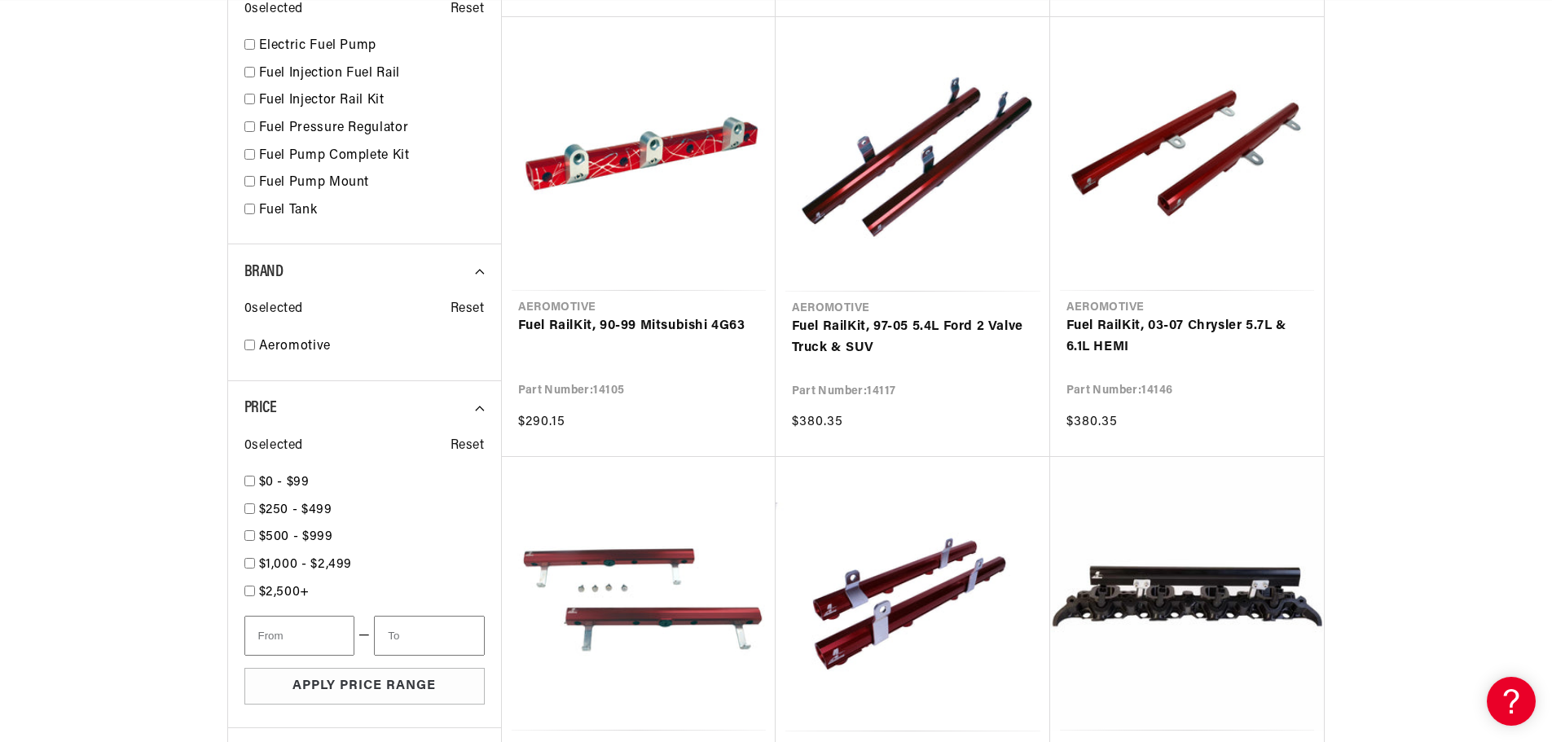
scroll to position [0, 1033]
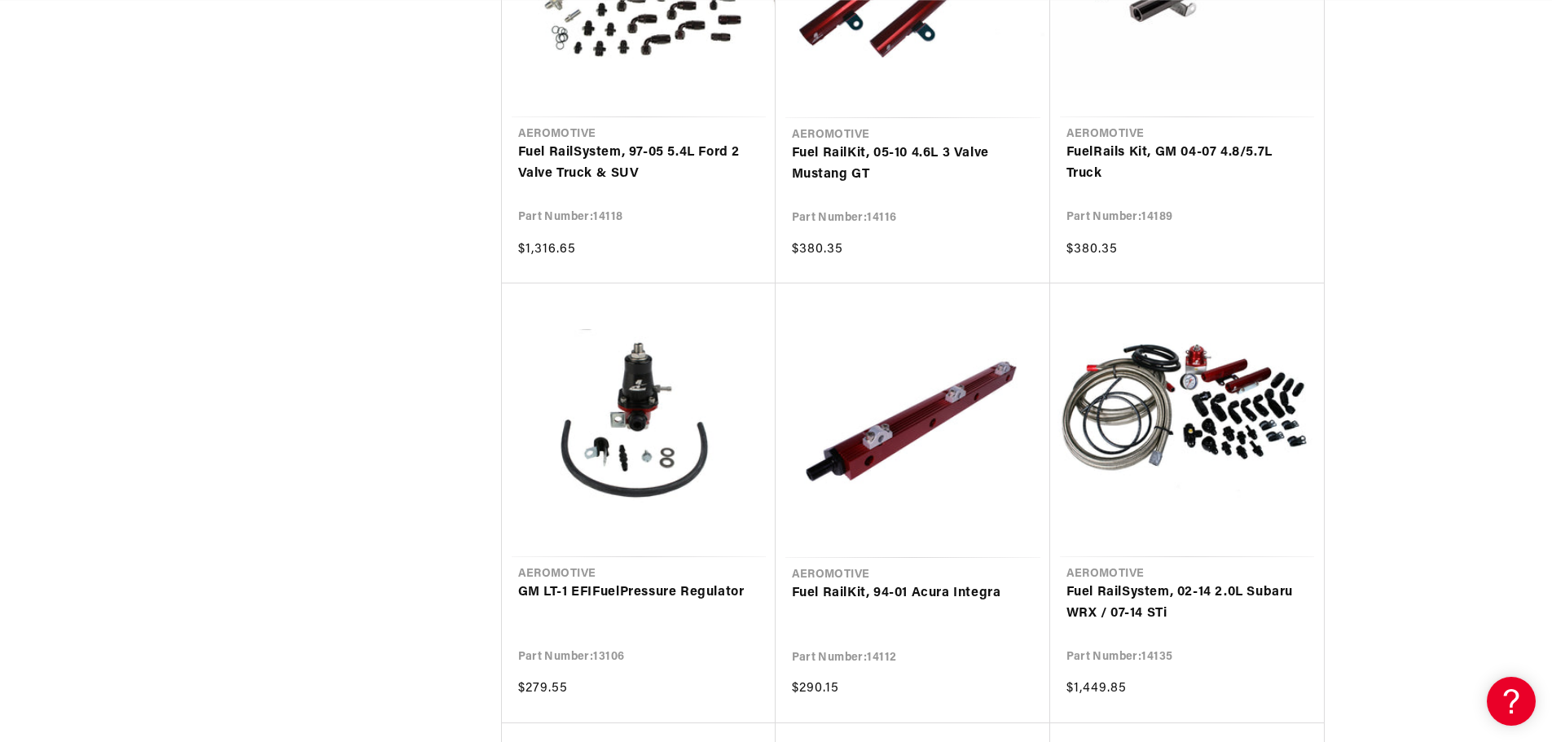
scroll to position [2689, 0]
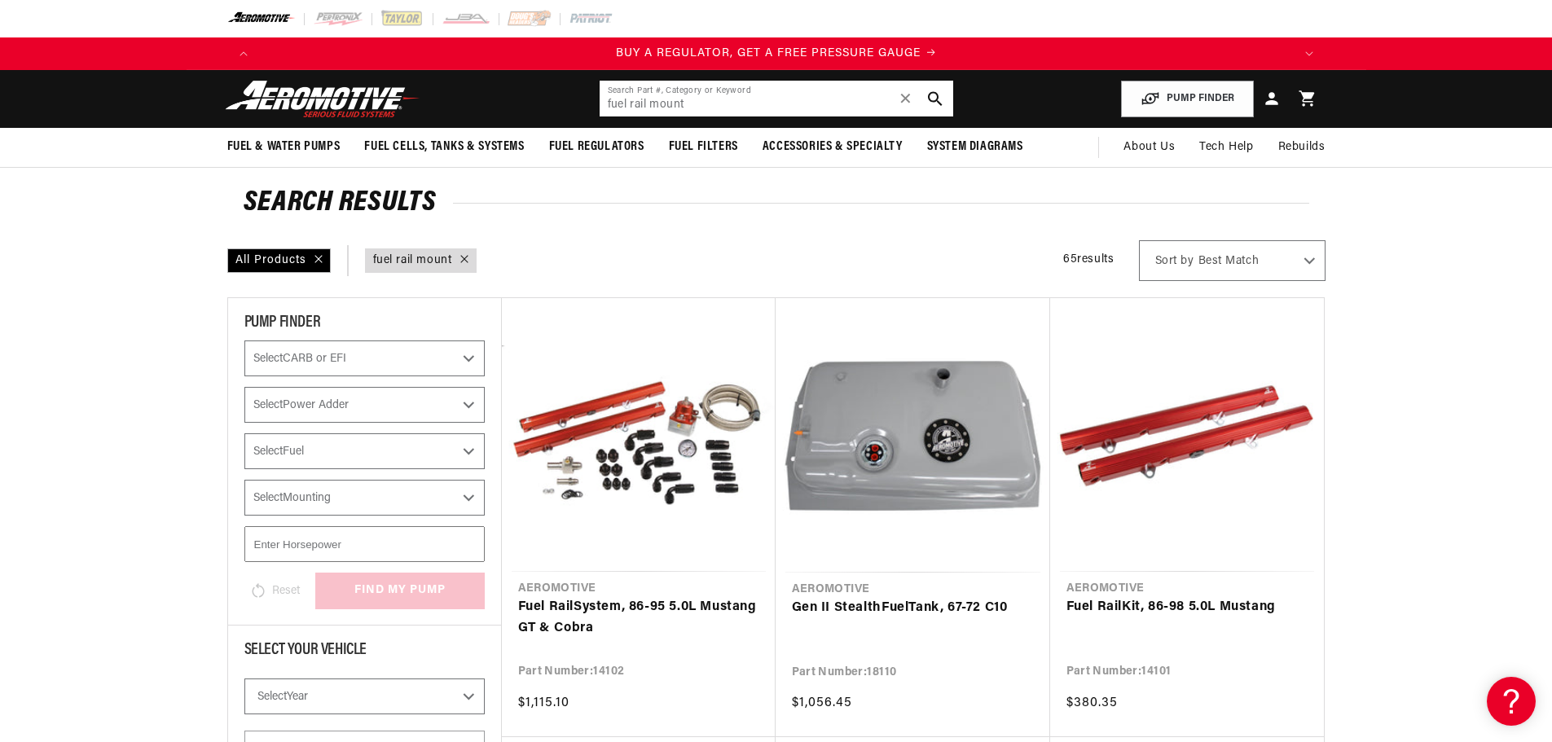
click at [694, 106] on input "fuel rail mount" at bounding box center [777, 99] width 354 height 36
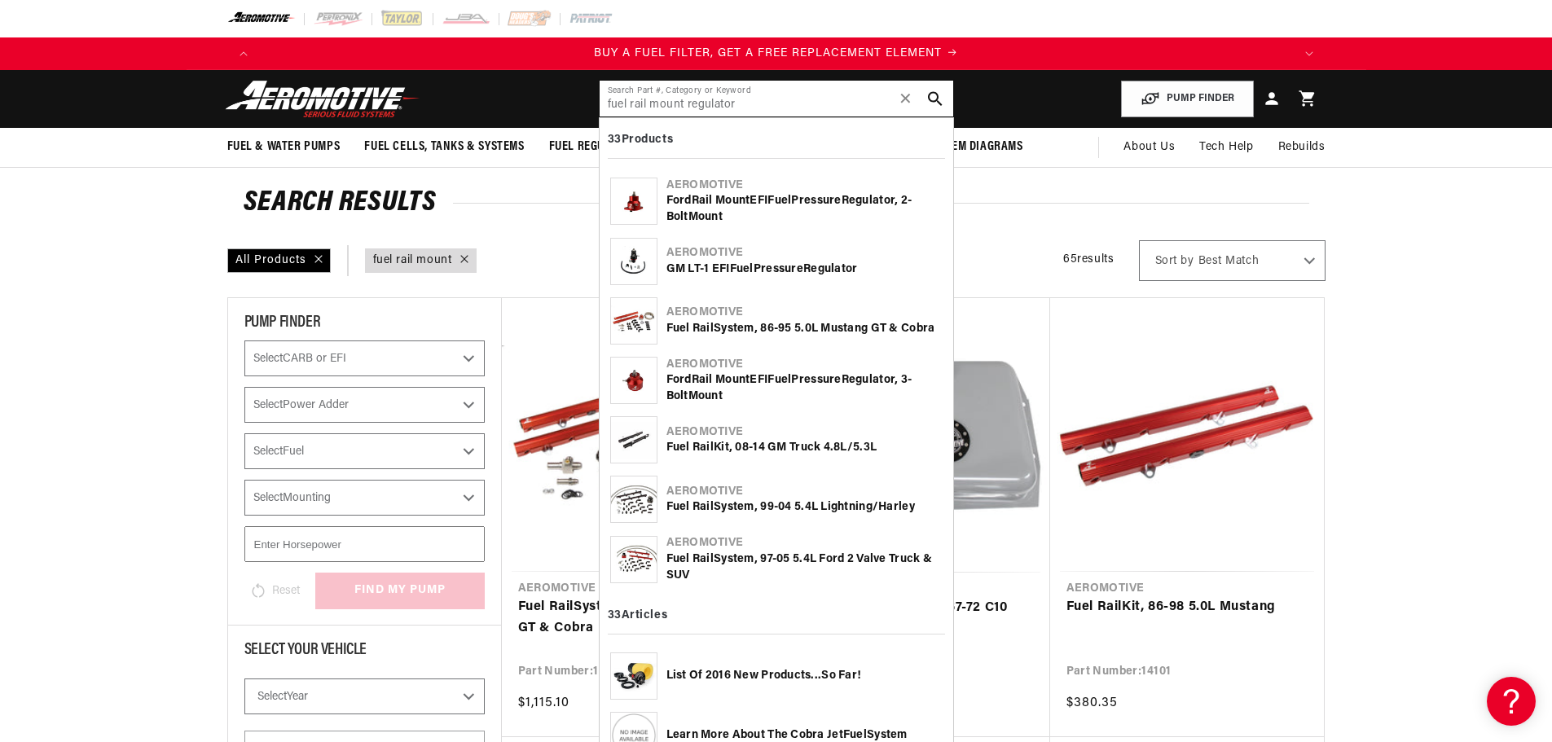
type input "fuel rail mount regulator"
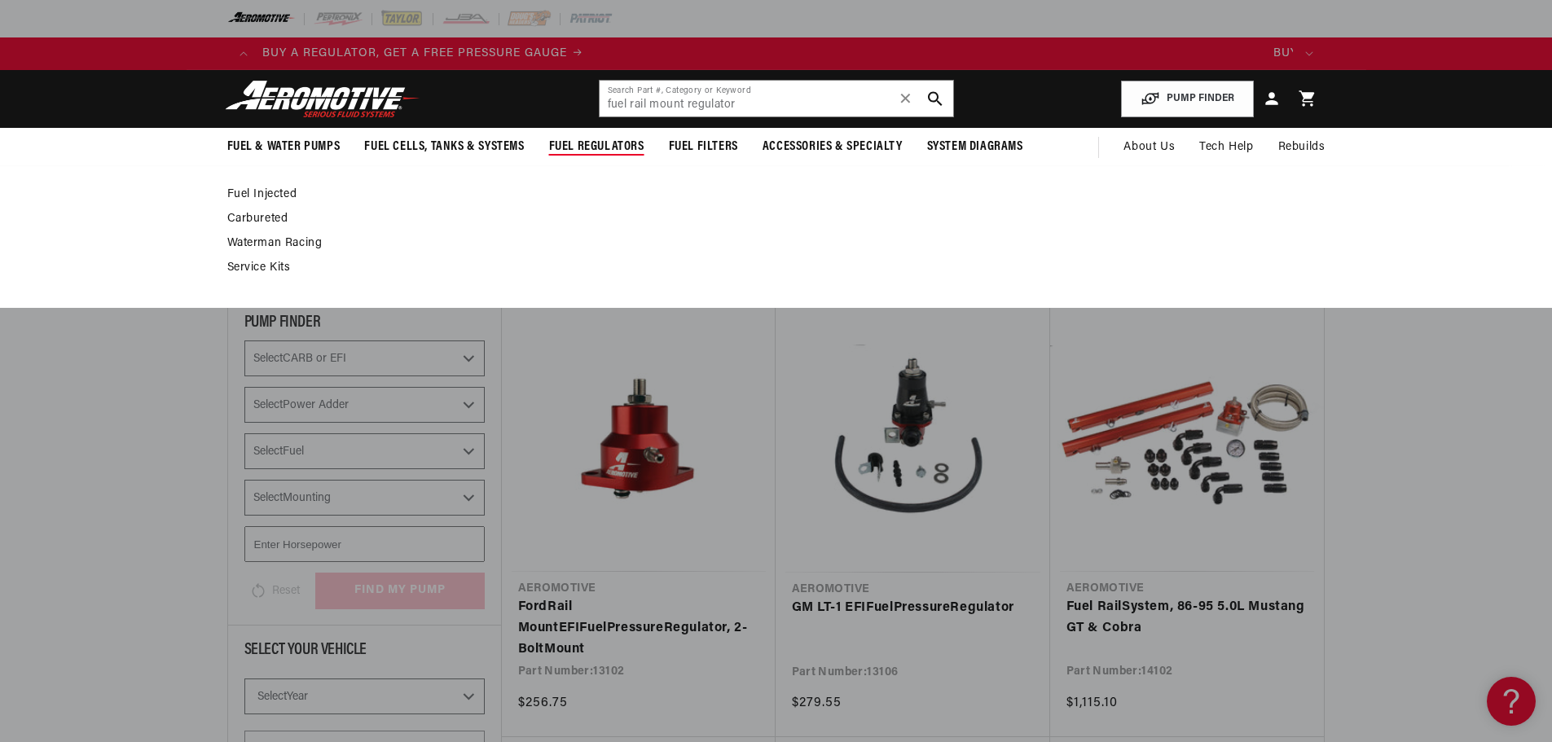
click at [267, 190] on link "Fuel Injected" at bounding box center [768, 194] width 1082 height 15
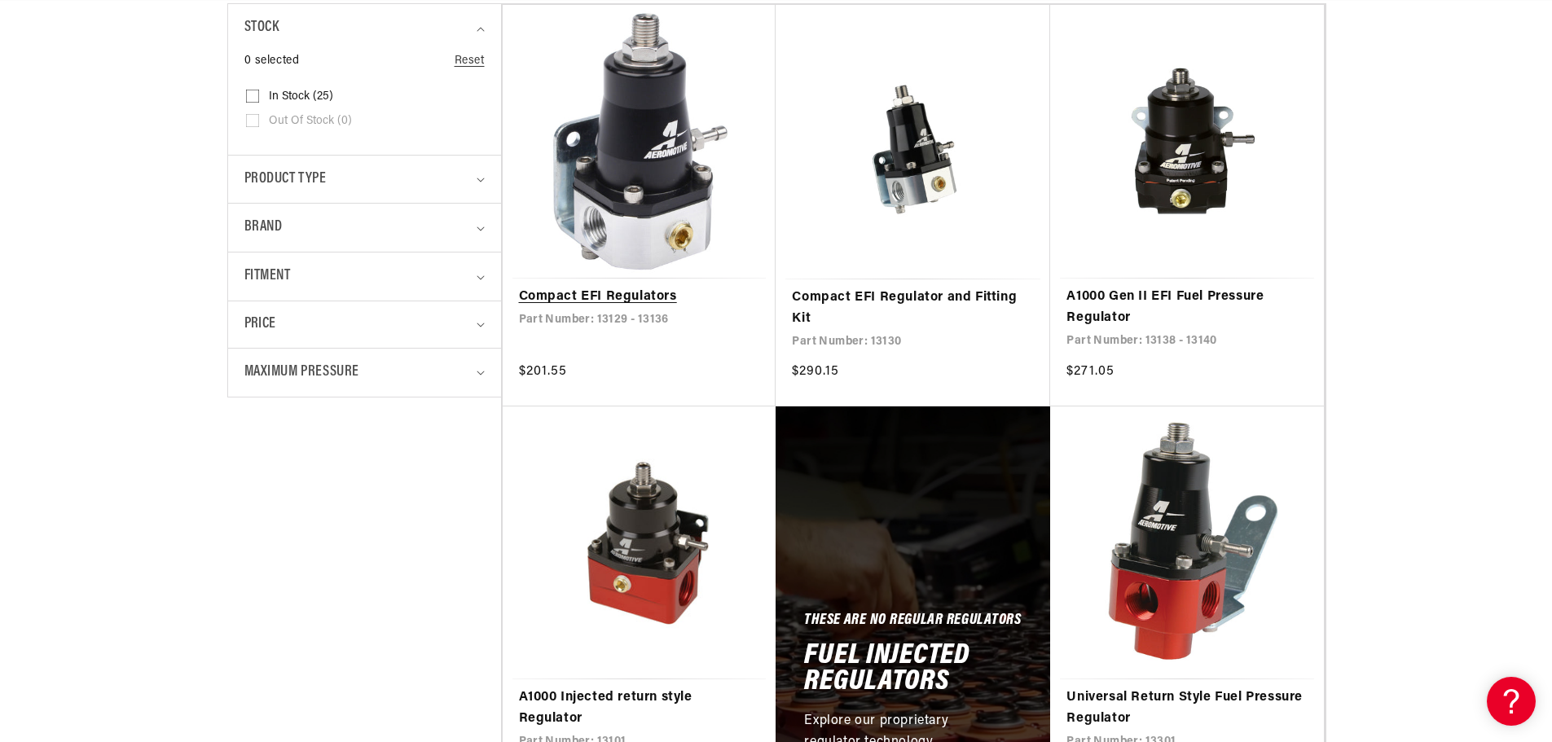
scroll to position [489, 0]
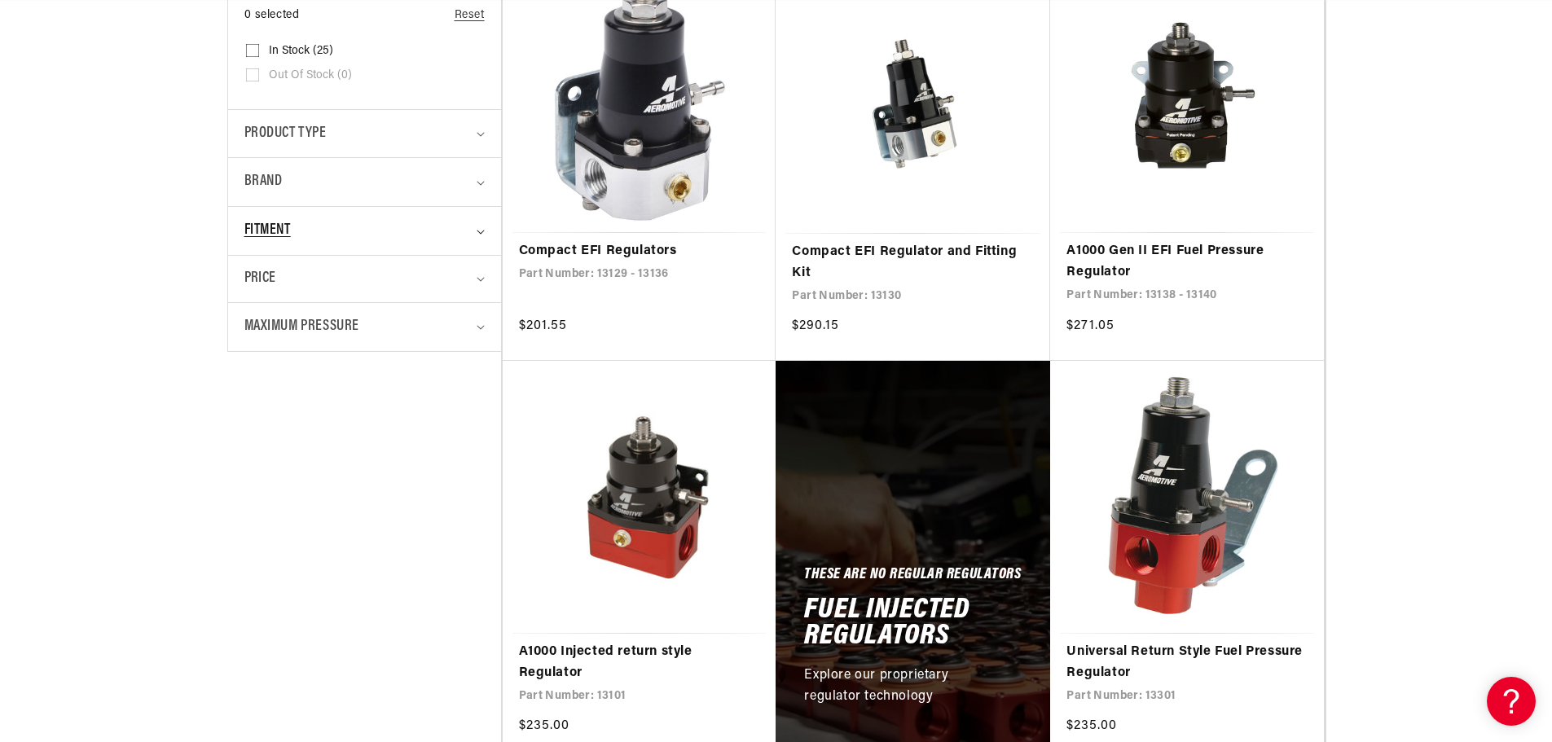
click at [480, 226] on summary "Fitment" at bounding box center [364, 231] width 240 height 48
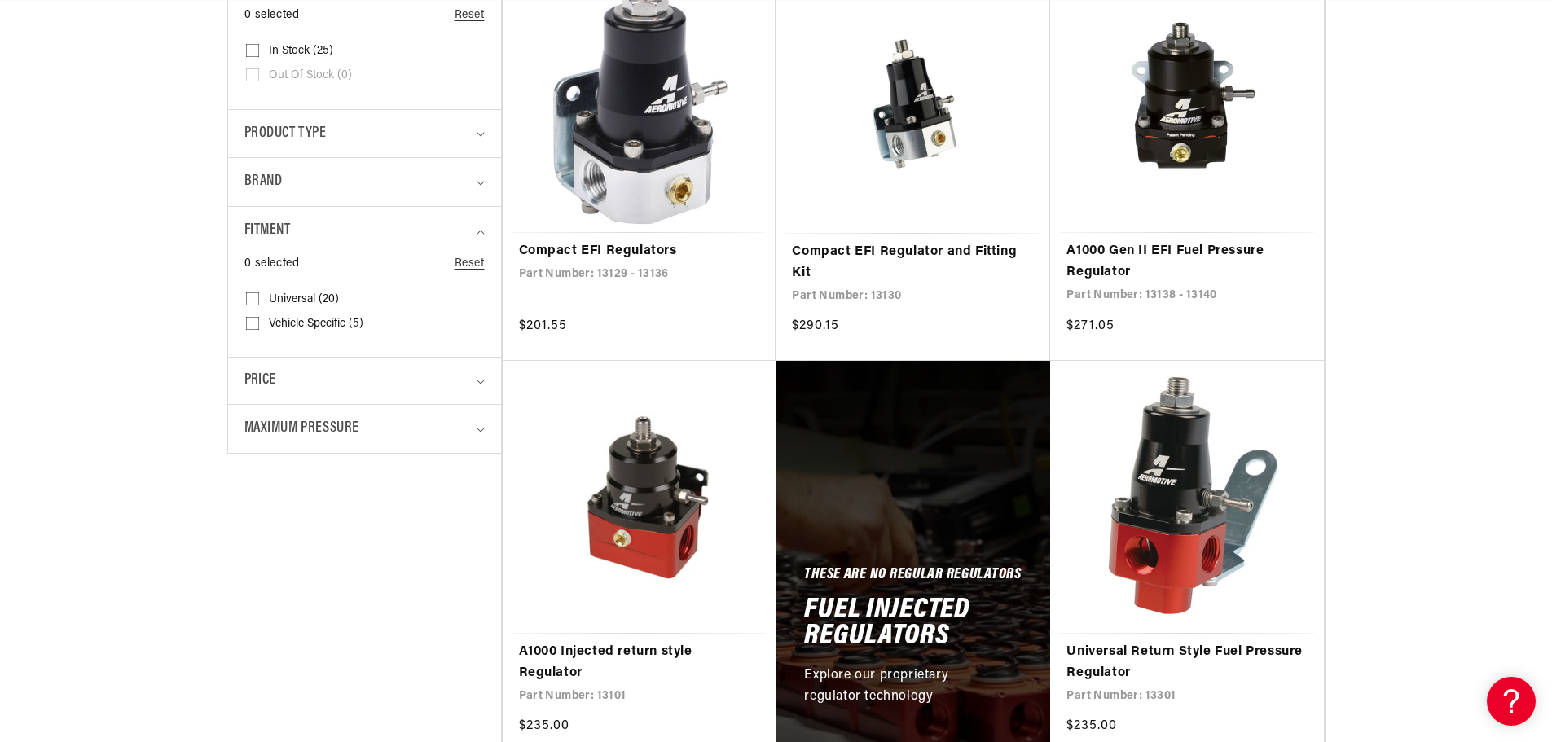
click at [528, 241] on link "Compact EFI Regulators" at bounding box center [639, 251] width 241 height 21
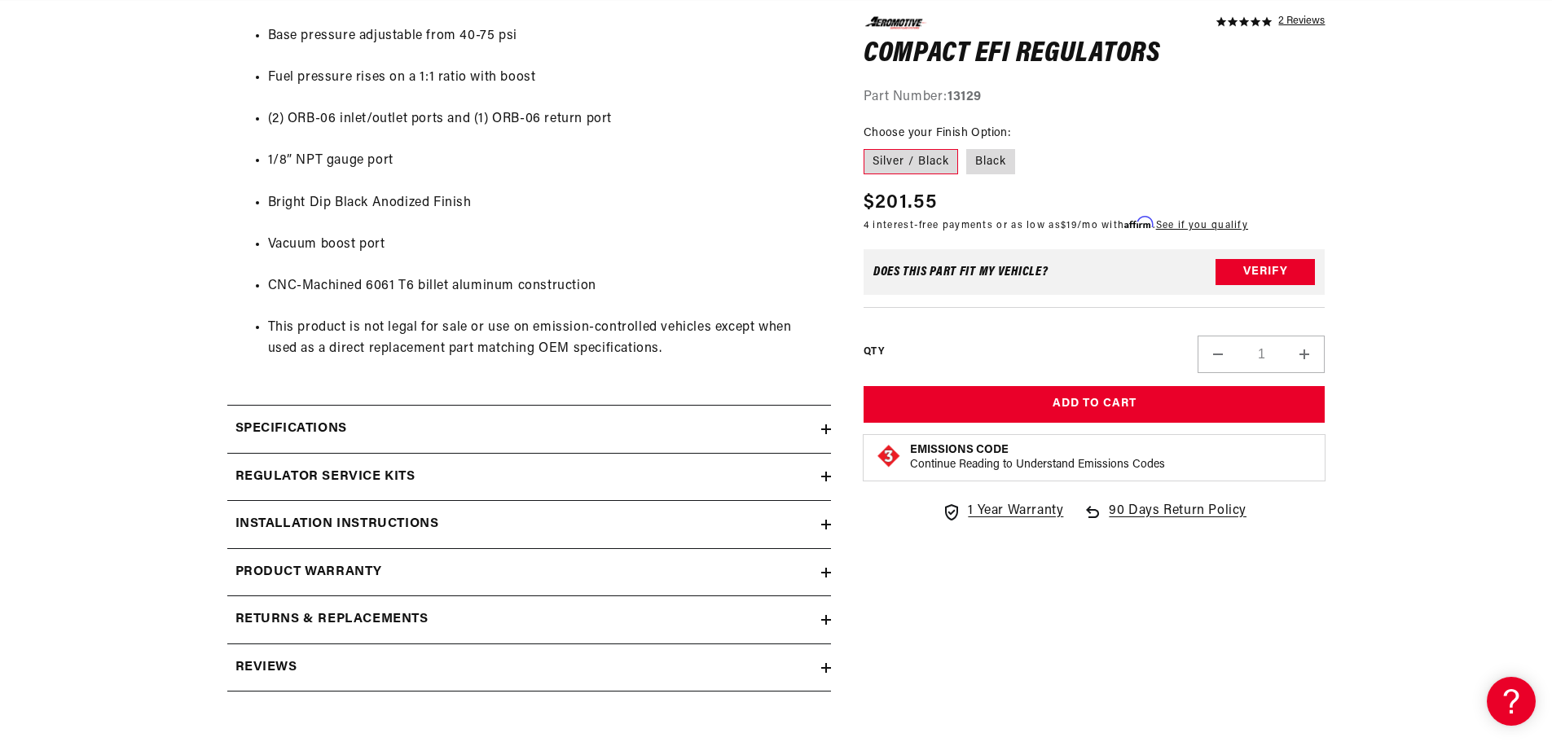
scroll to position [0, 3100]
click at [824, 427] on icon at bounding box center [826, 430] width 10 height 10
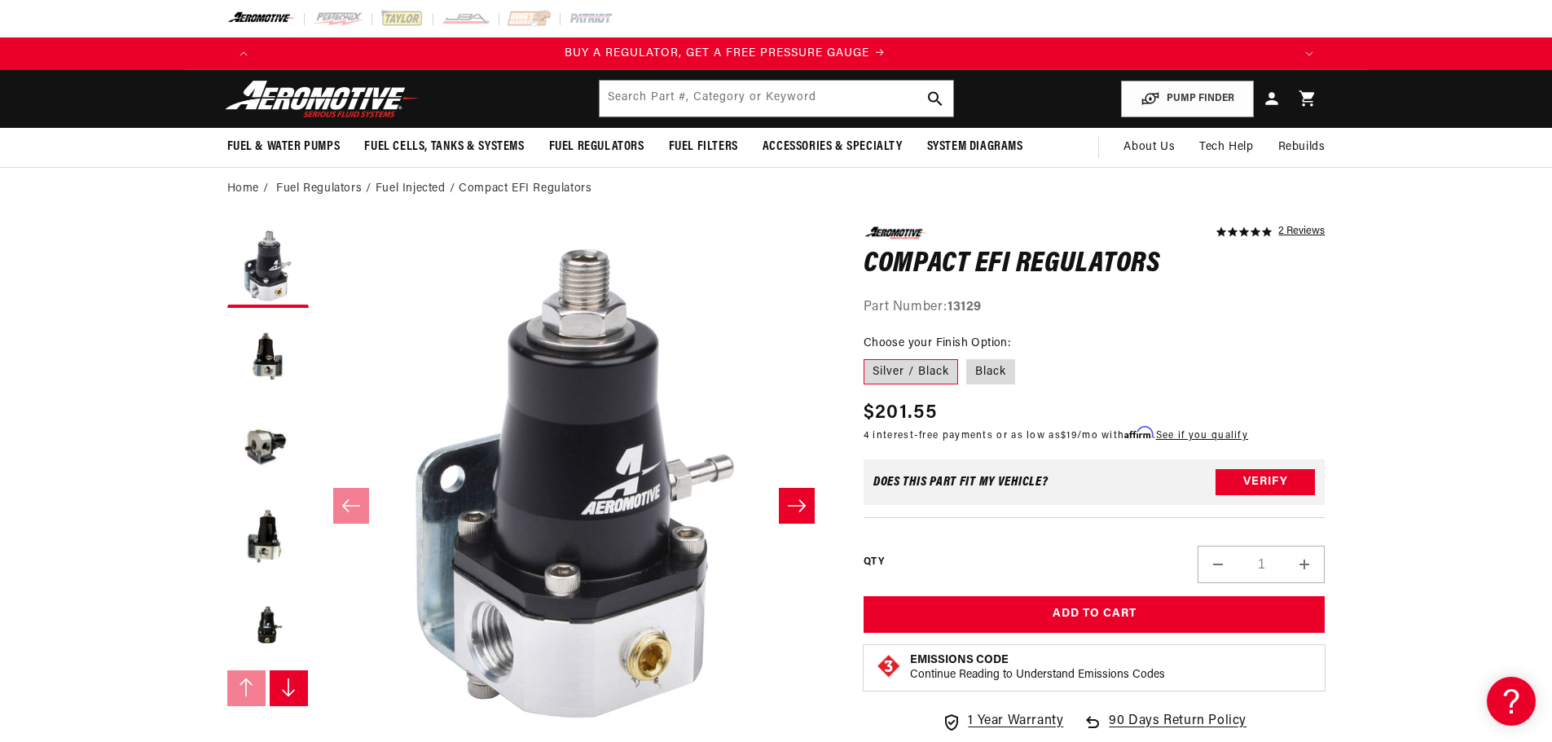
scroll to position [0, 0]
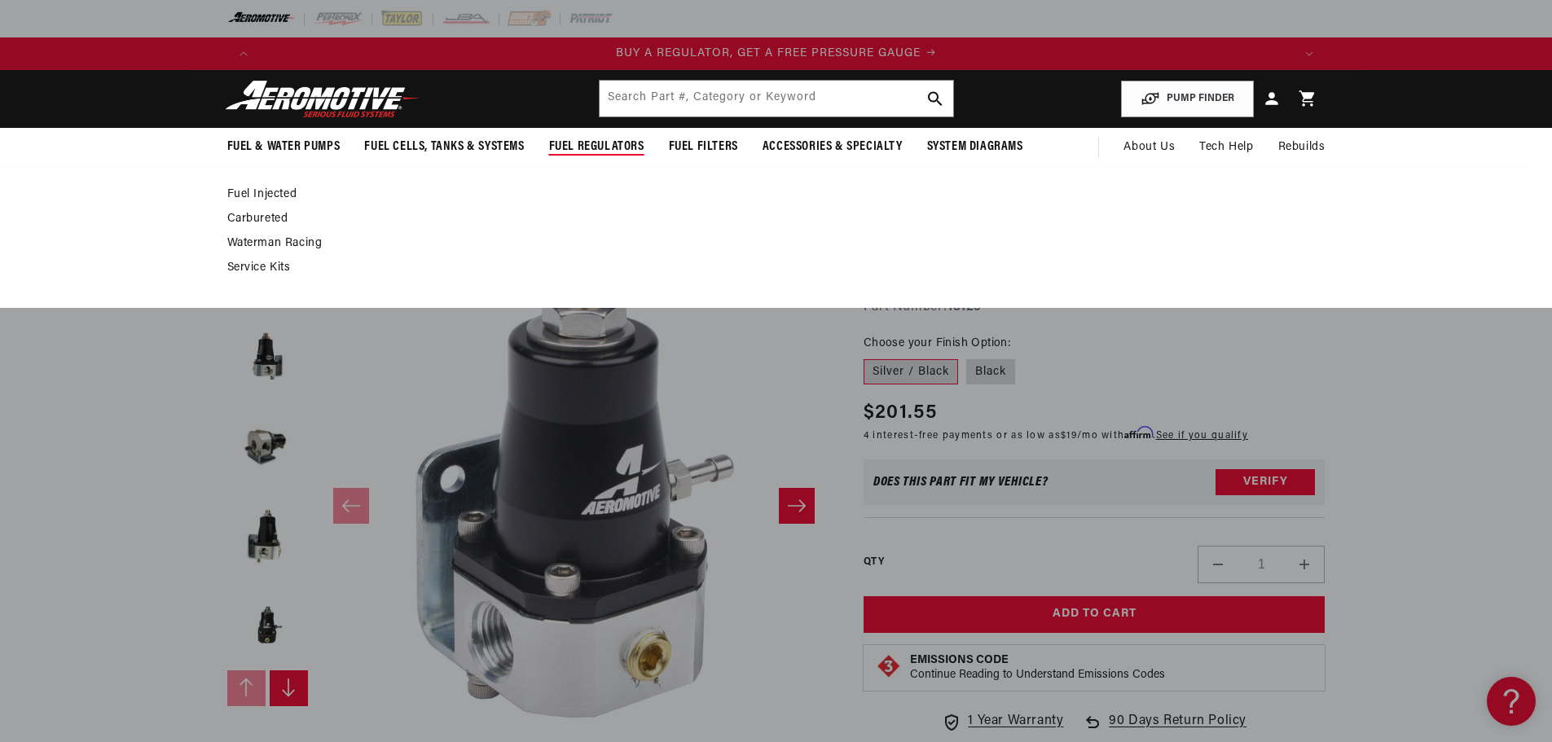
click at [276, 191] on link "Fuel Injected" at bounding box center [768, 194] width 1082 height 15
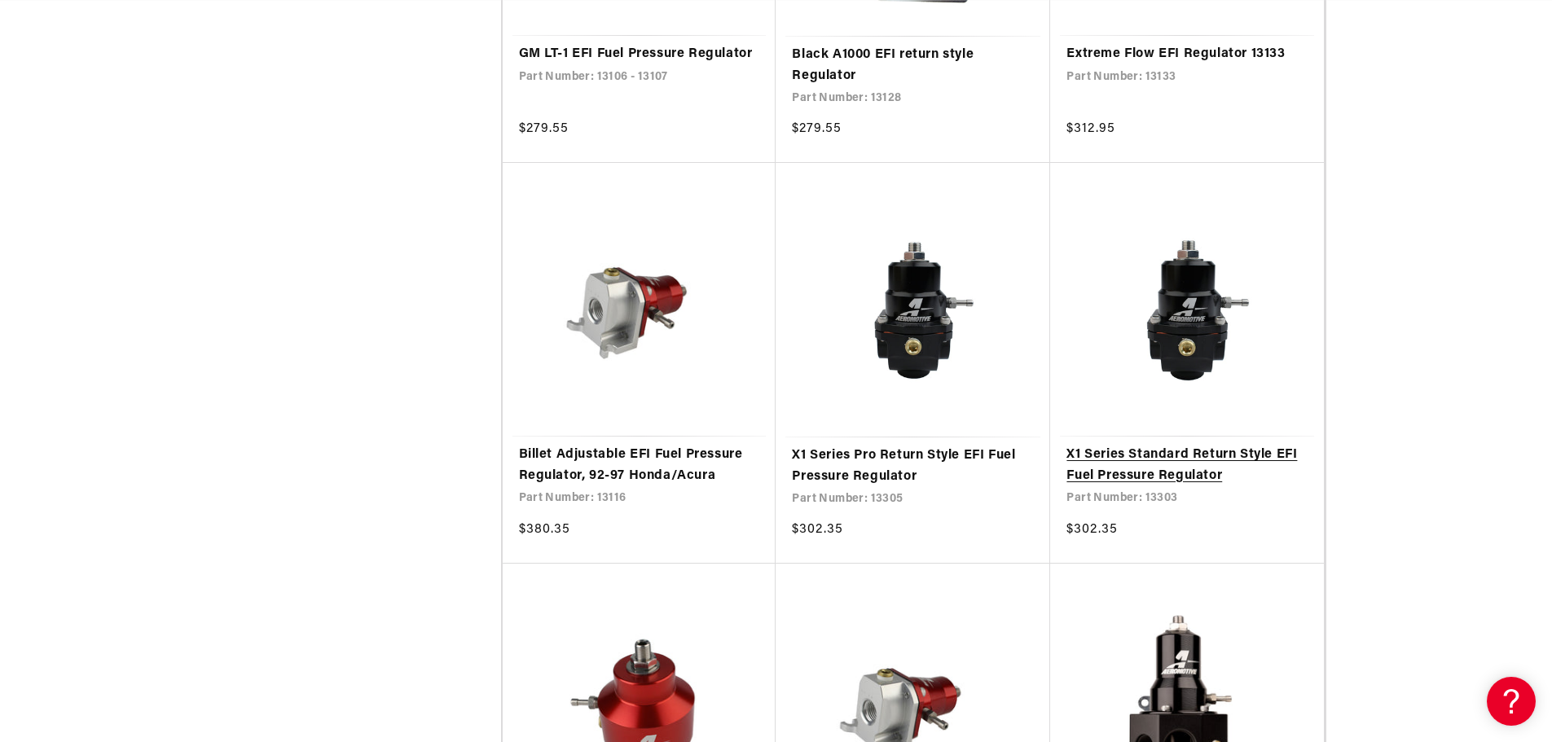
scroll to position [0, 2066]
click at [1184, 445] on link "X1 Series Standard Return Style EFI Fuel Pressure Regulator" at bounding box center [1187, 466] width 241 height 42
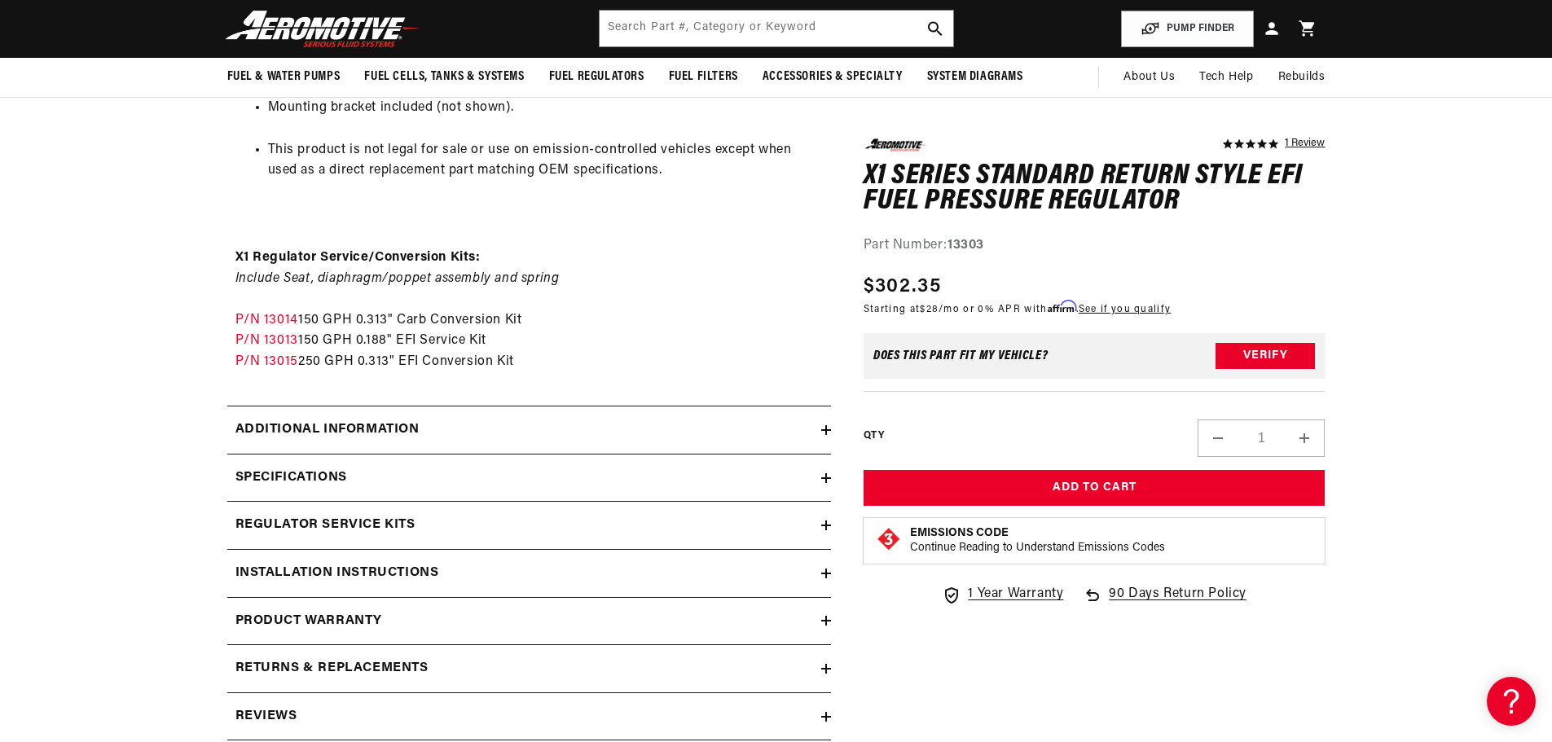
scroll to position [0, 1033]
click at [821, 475] on icon at bounding box center [826, 478] width 10 height 10
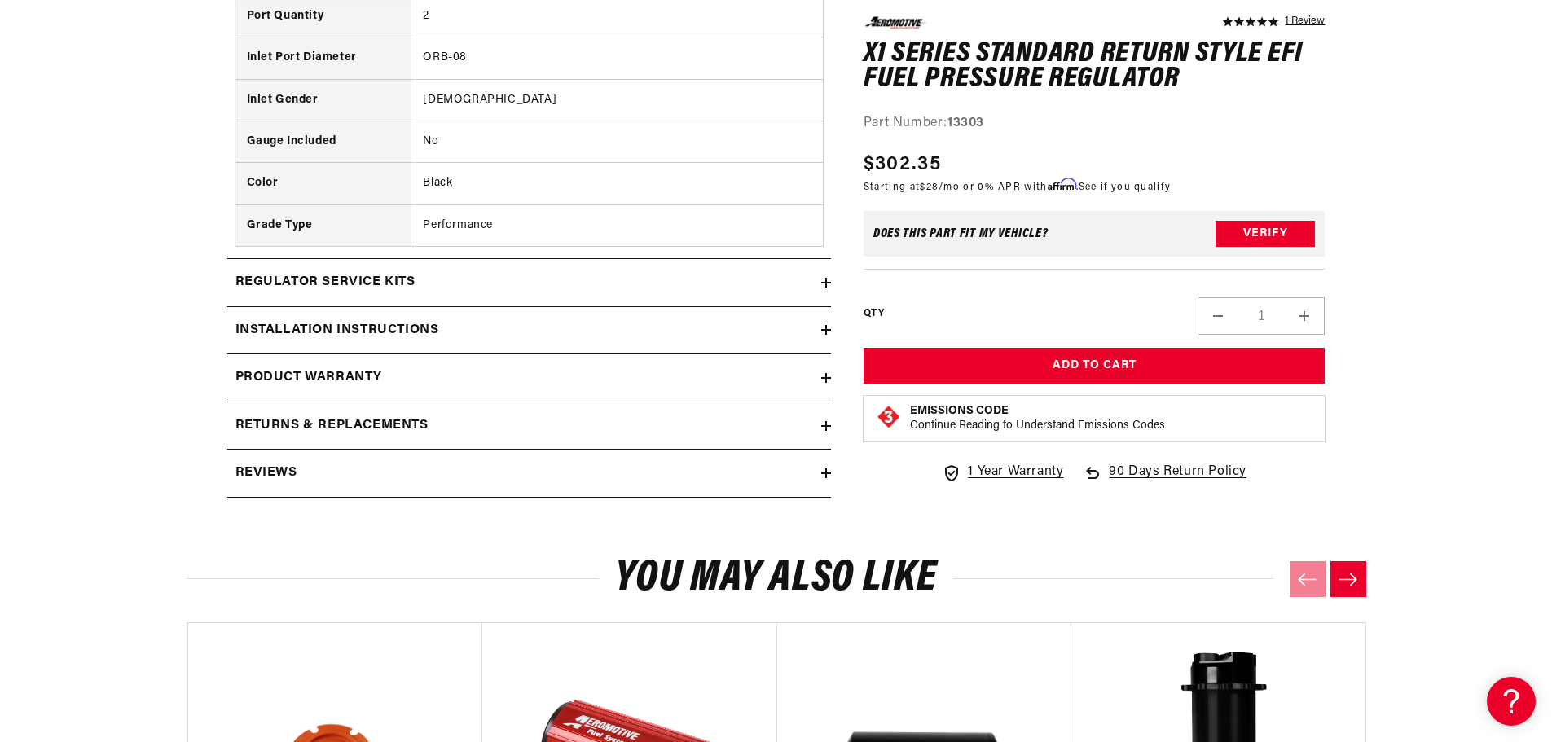
scroll to position [0, 2066]
click at [818, 328] on div "Installation Instructions" at bounding box center [524, 330] width 594 height 21
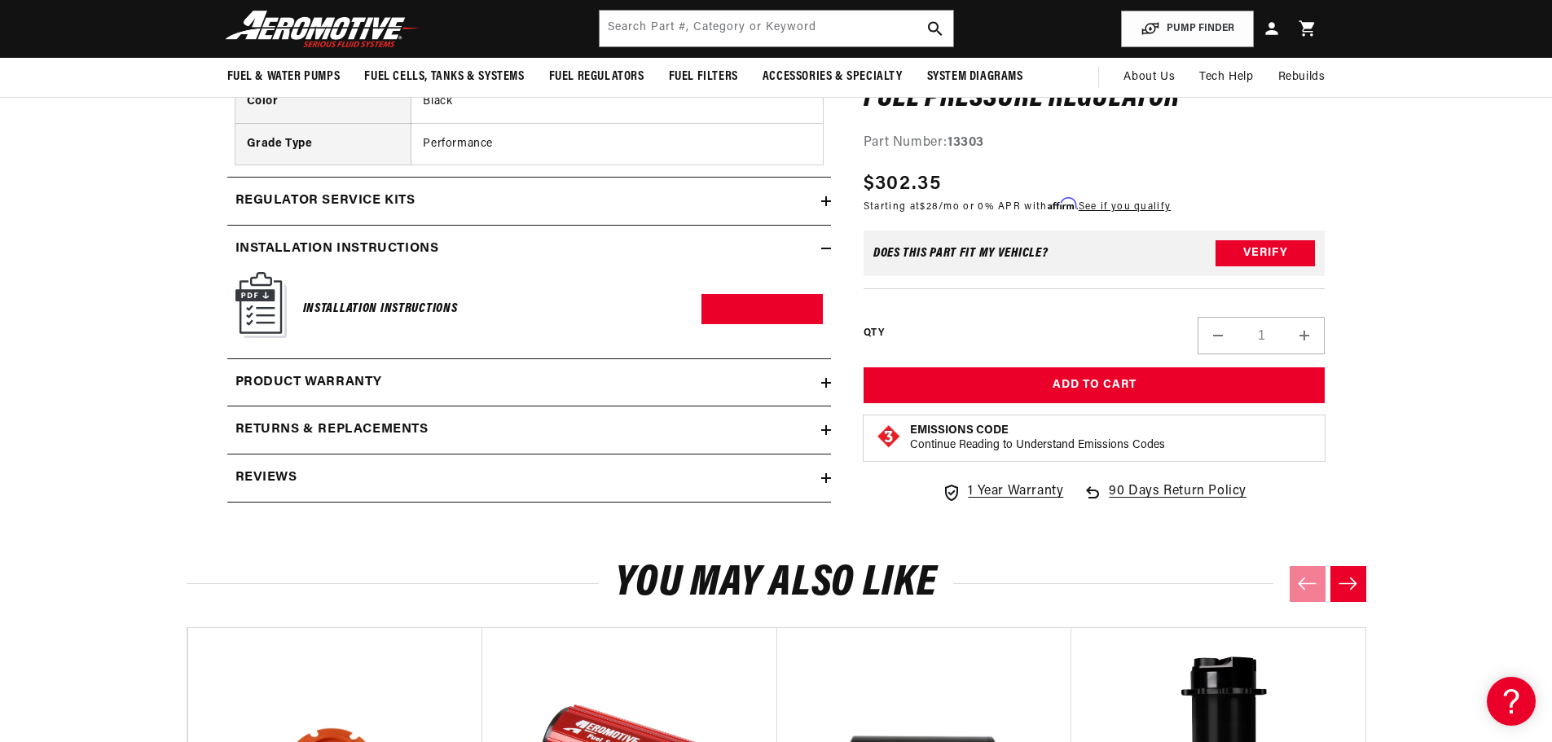
scroll to position [0, 1033]
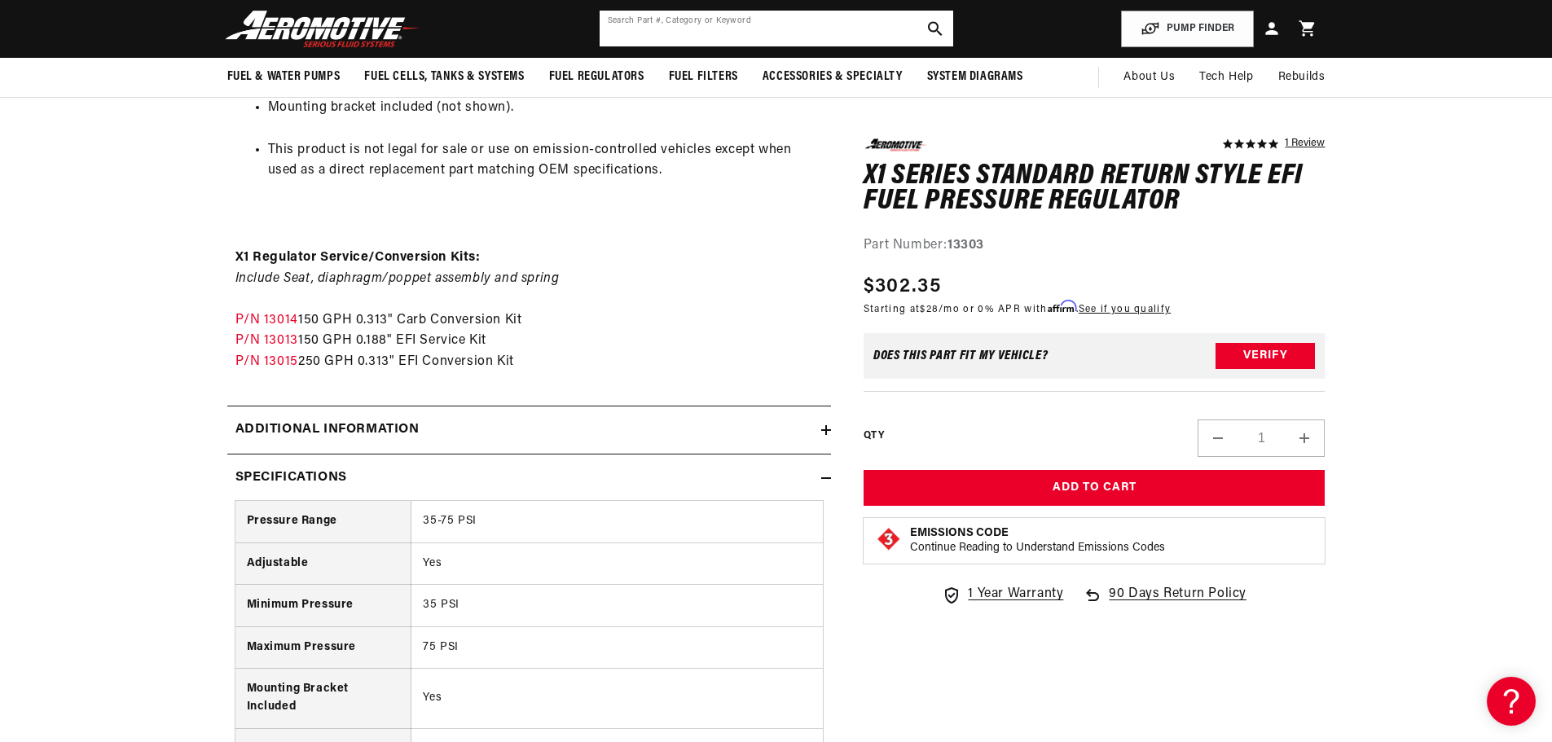
click at [646, 24] on input "text" at bounding box center [777, 29] width 354 height 36
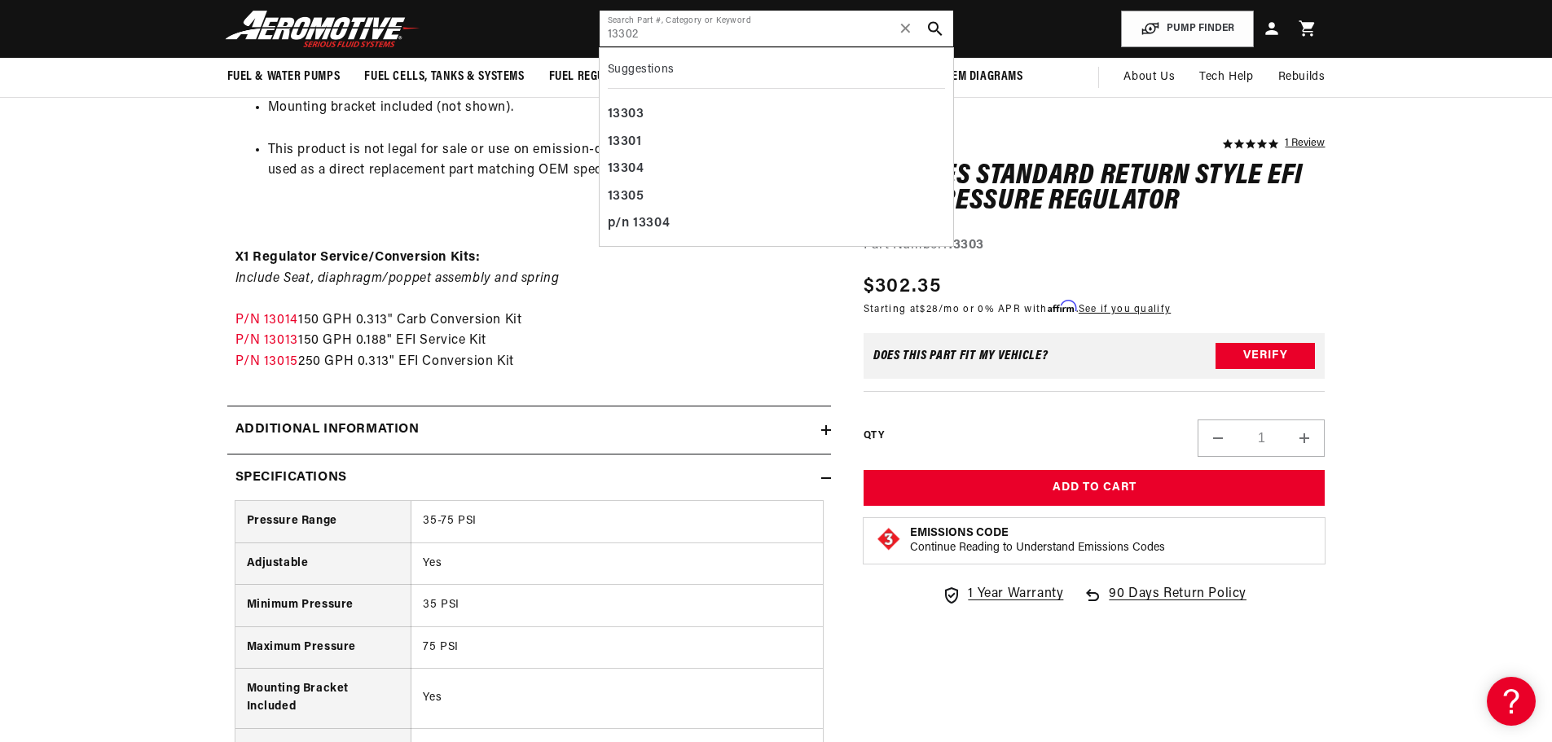
type input "13302"
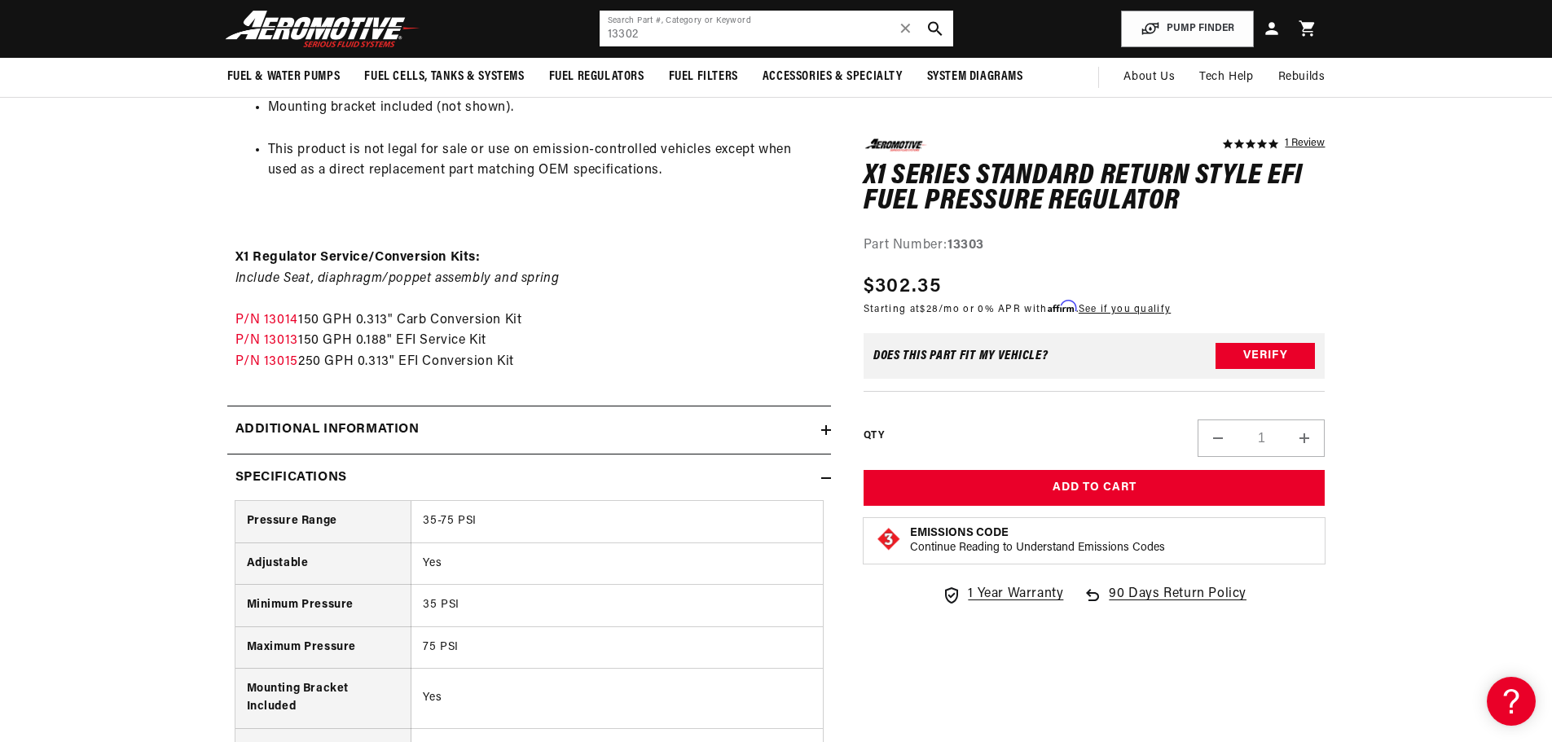
scroll to position [0, 2066]
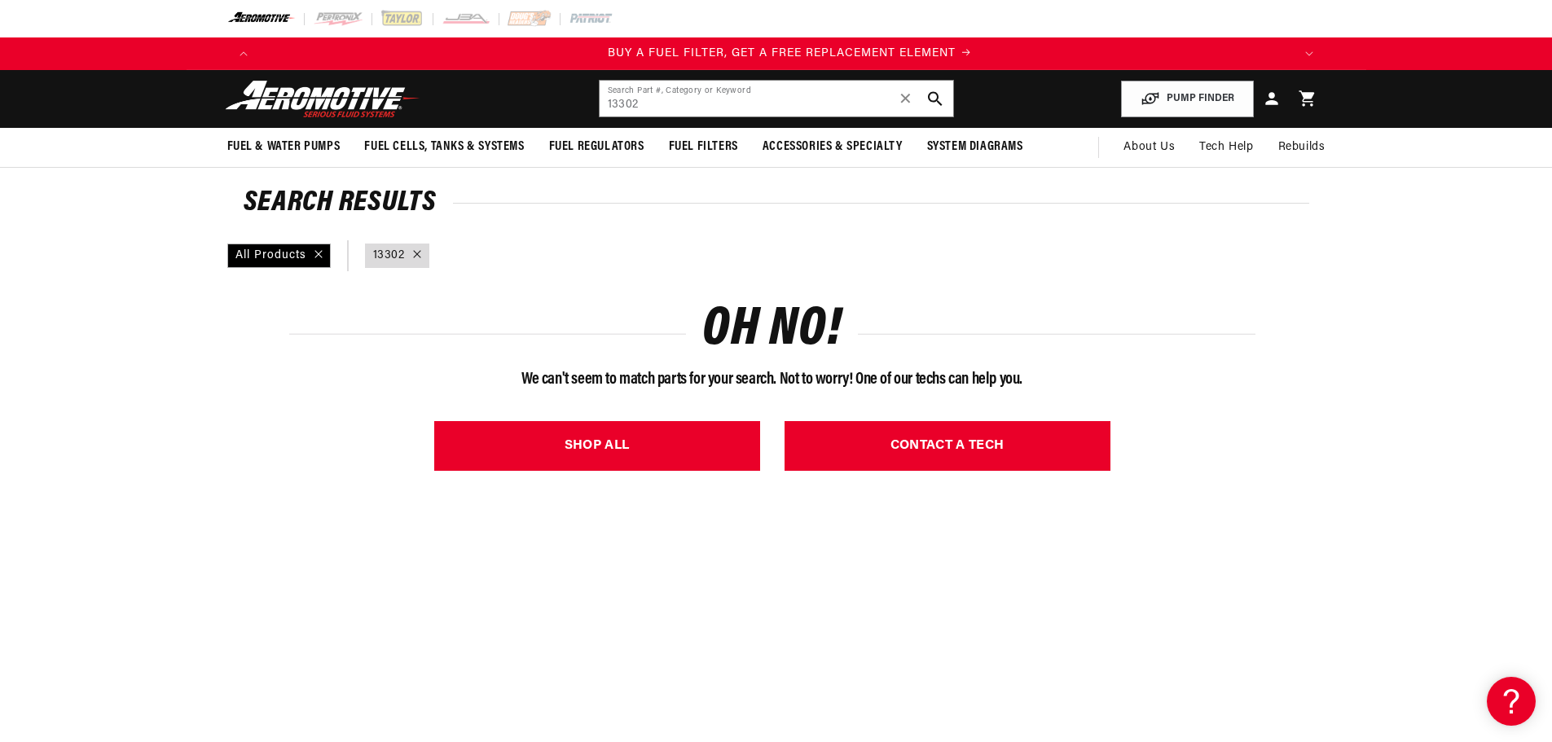
scroll to position [0, 1033]
drag, startPoint x: 632, startPoint y: 106, endPoint x: 641, endPoint y: 103, distance: 9.3
click at [641, 103] on input "13302" at bounding box center [777, 99] width 354 height 36
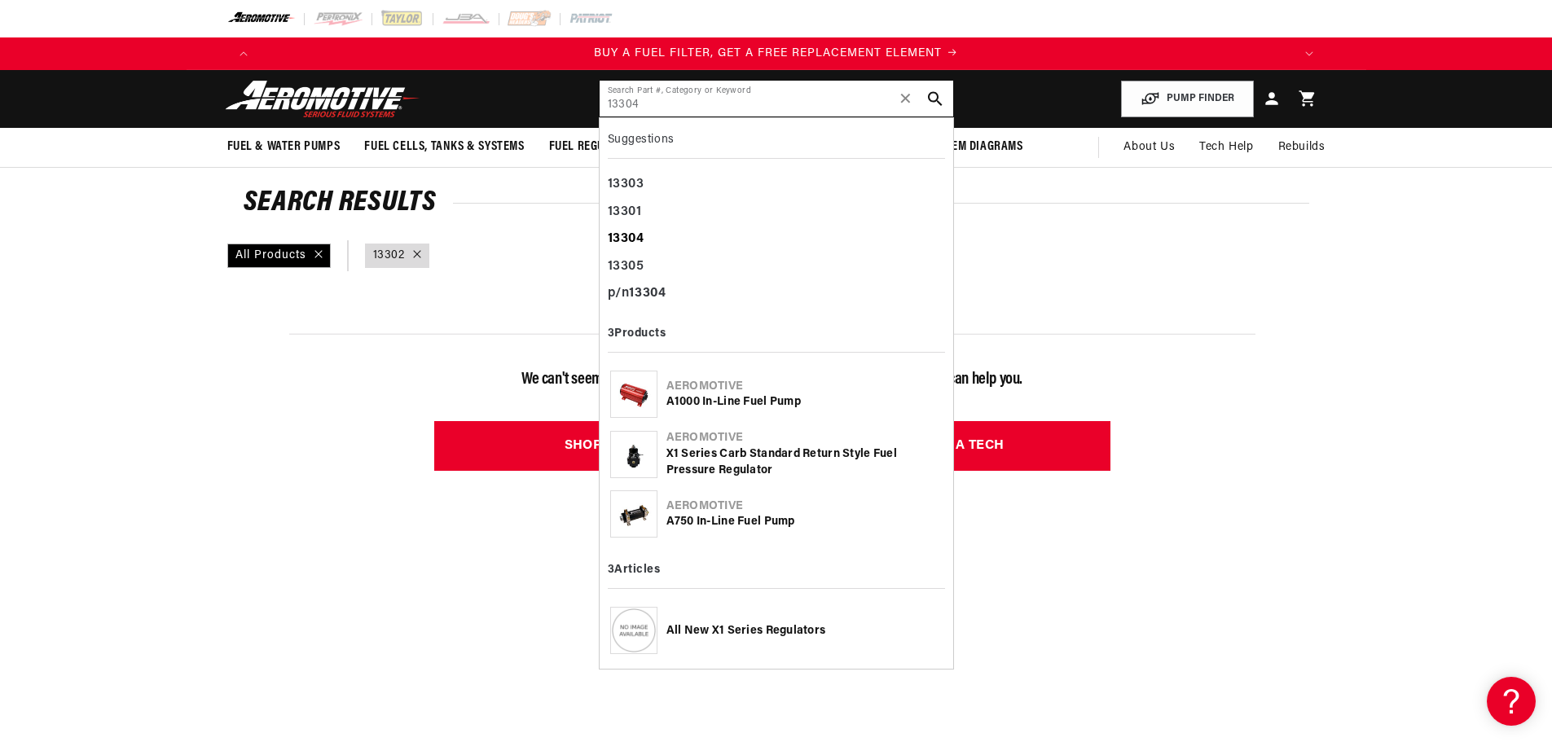
type input "13304"
click at [636, 232] on b "13304" at bounding box center [626, 238] width 37 height 13
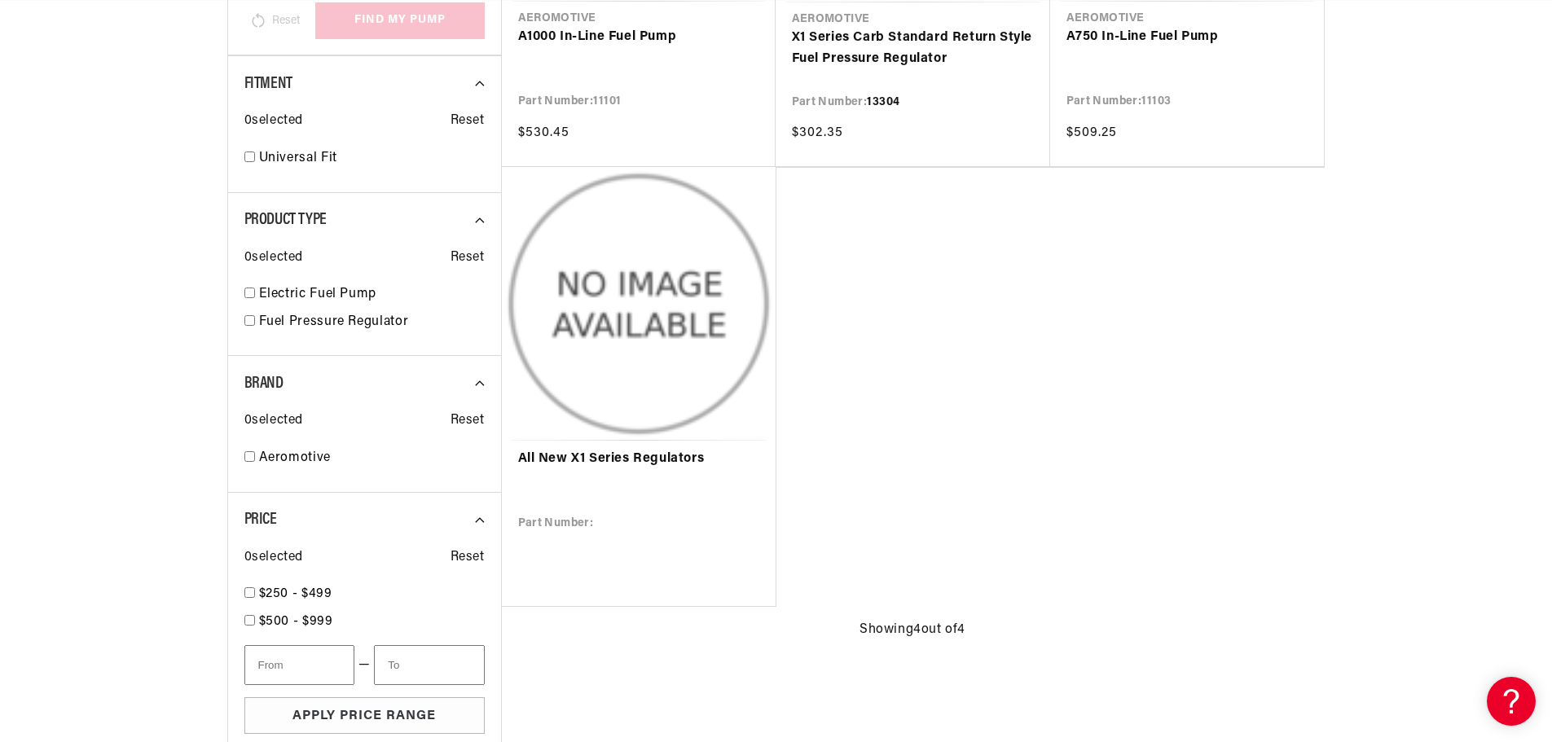
scroll to position [0, 3100]
click at [617, 460] on link "All New X1 Series Regulators" at bounding box center [638, 459] width 241 height 21
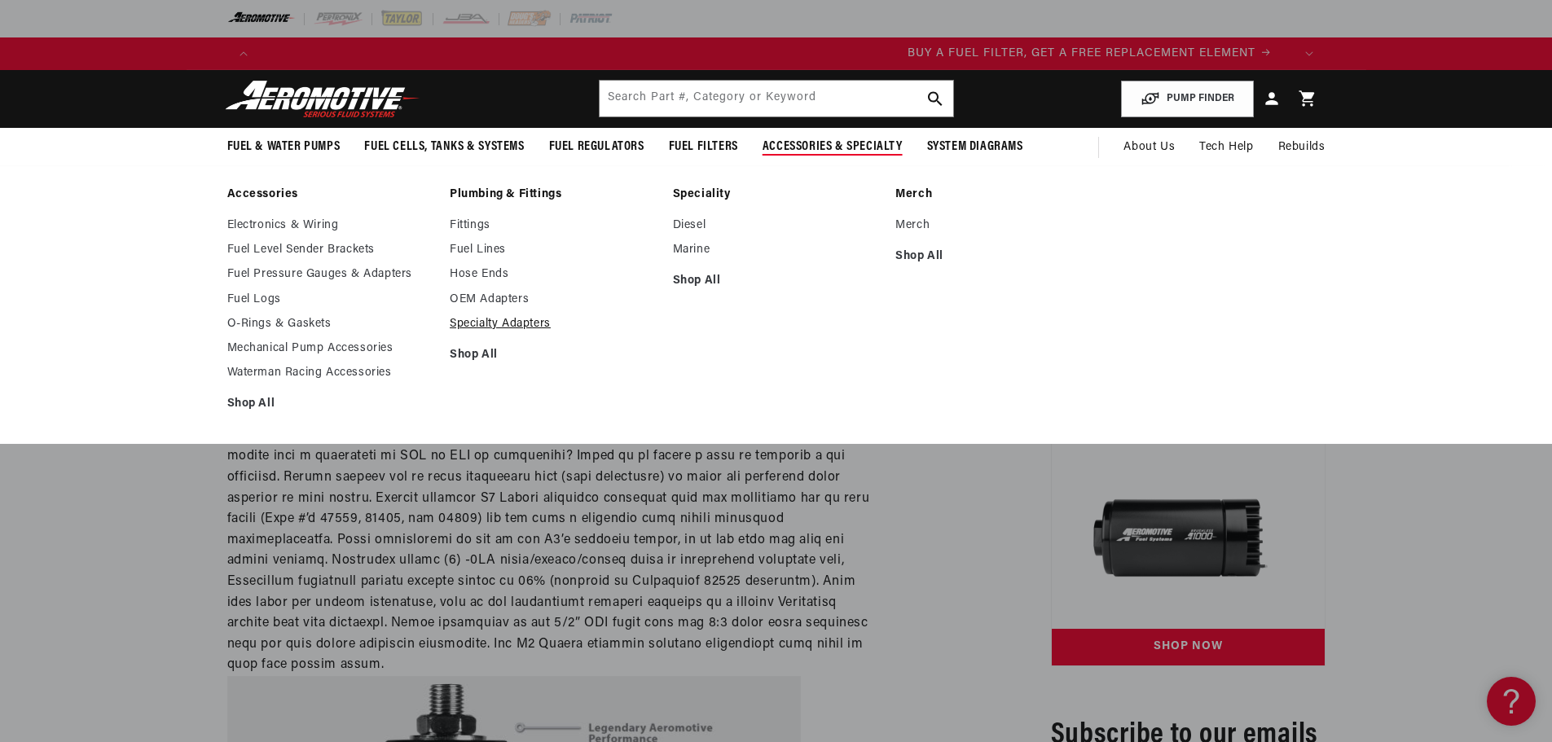
click at [500, 319] on link "Specialty Adapters" at bounding box center [553, 324] width 207 height 15
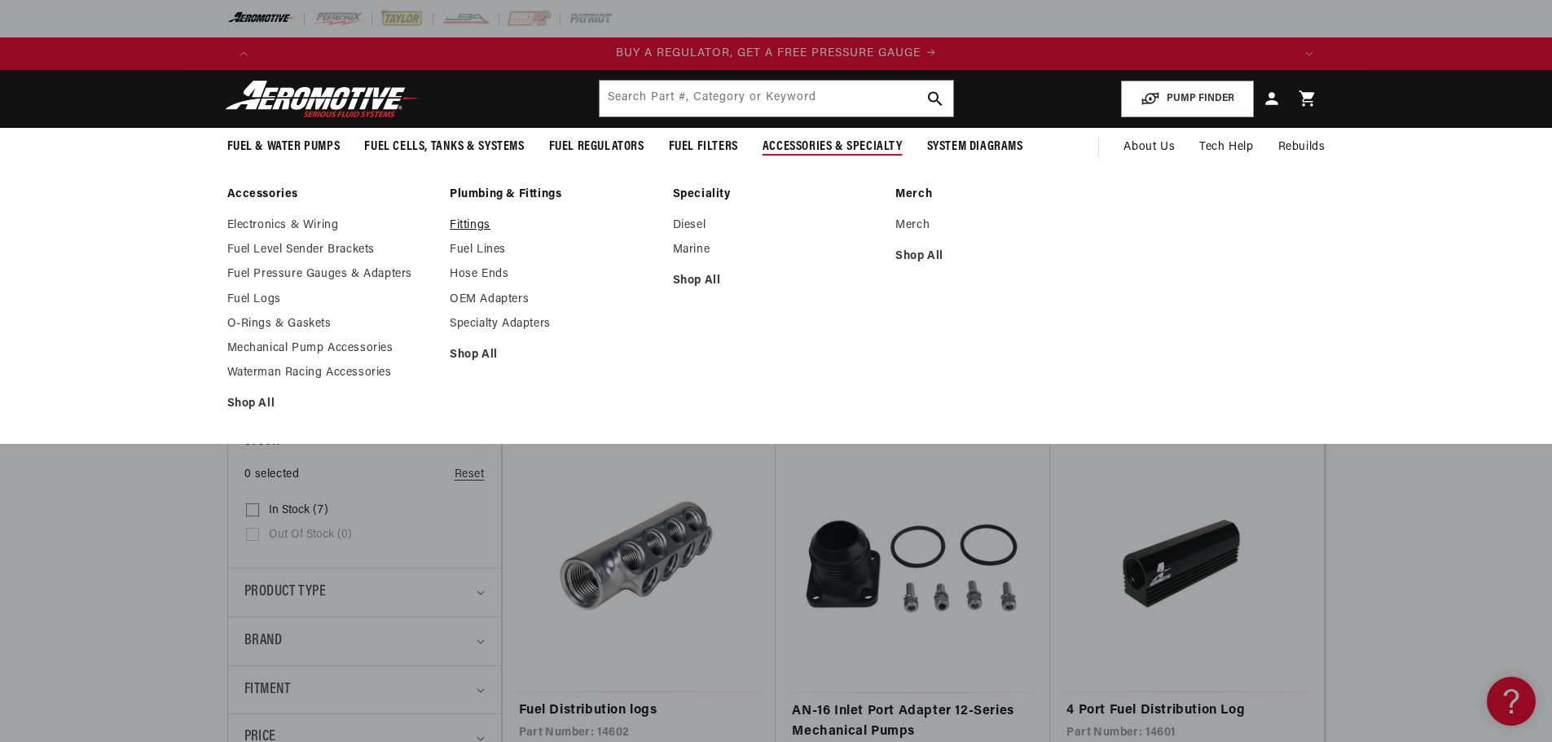
click at [484, 221] on link "Fittings" at bounding box center [553, 225] width 207 height 15
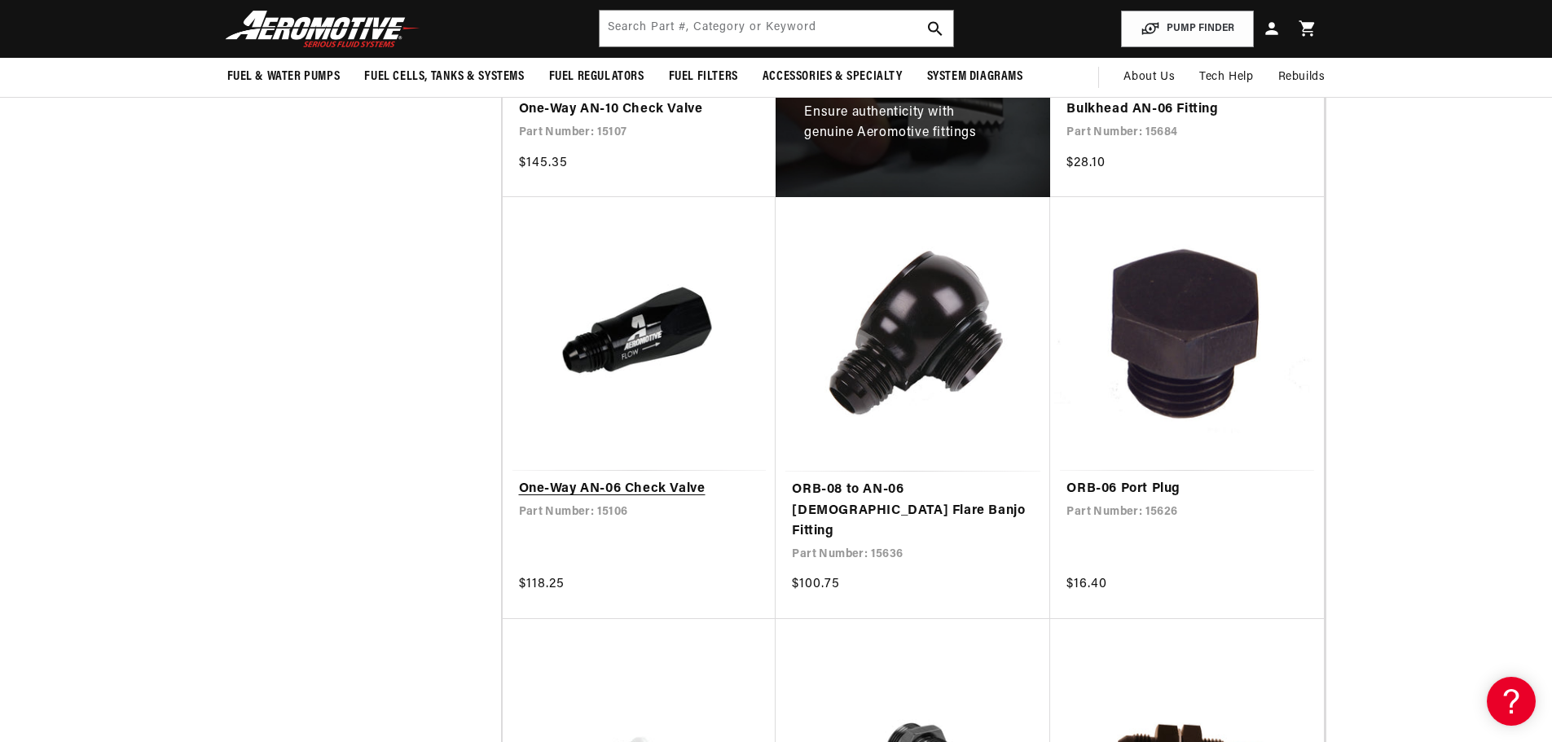
scroll to position [978, 0]
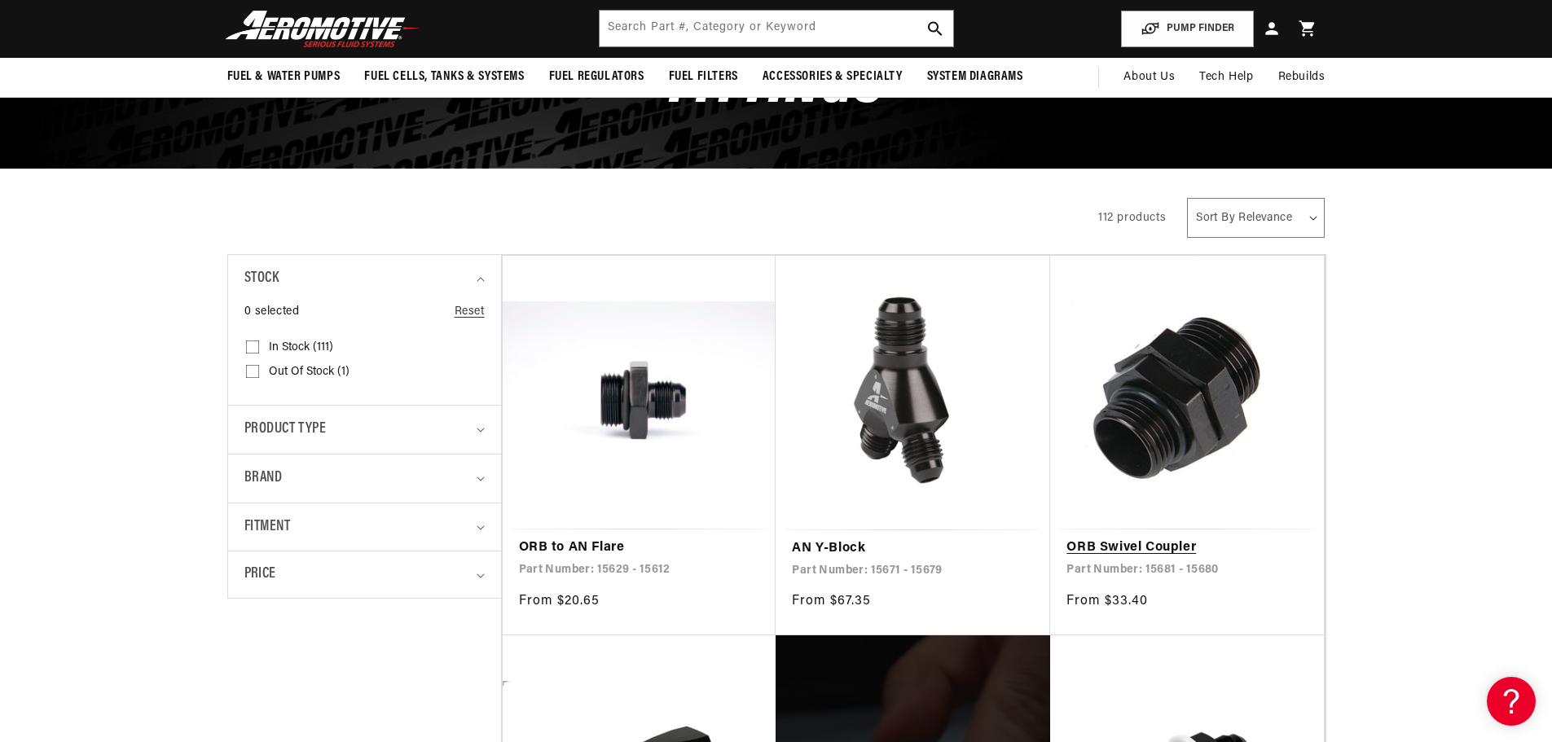
click at [1200, 538] on link "ORB Swivel Coupler" at bounding box center [1187, 548] width 241 height 21
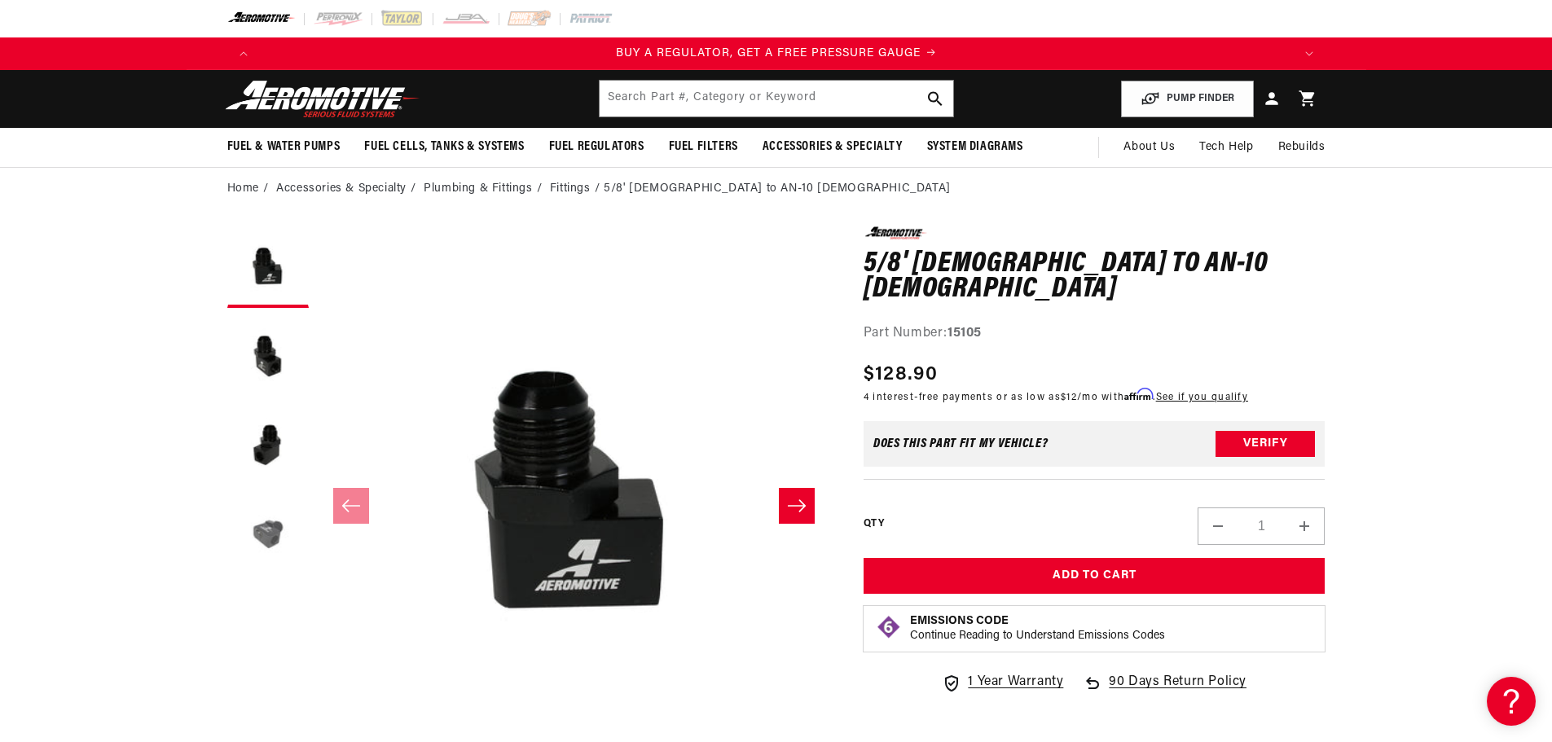
click at [279, 540] on button "Load image 4 in gallery view" at bounding box center [267, 535] width 81 height 81
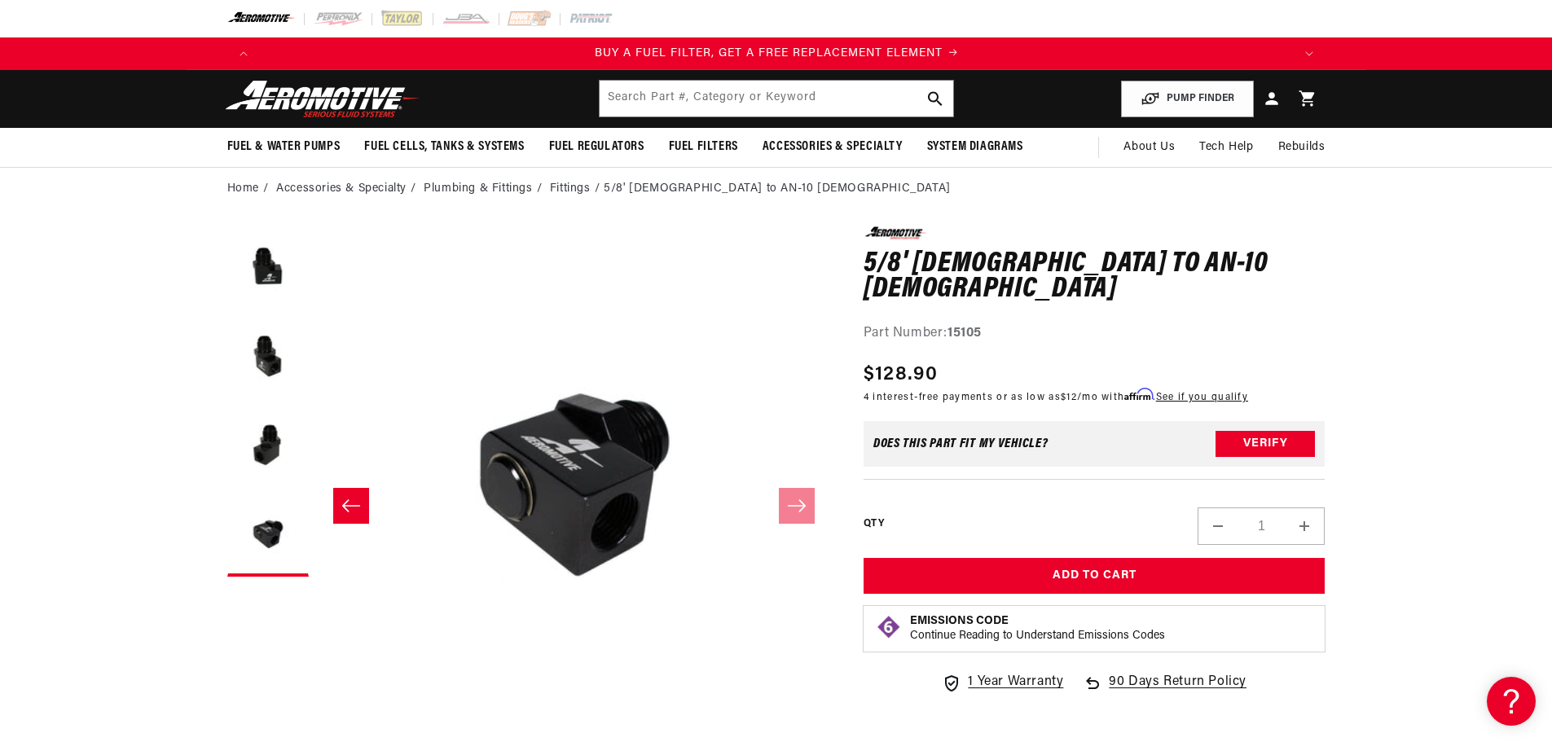
scroll to position [0, 1033]
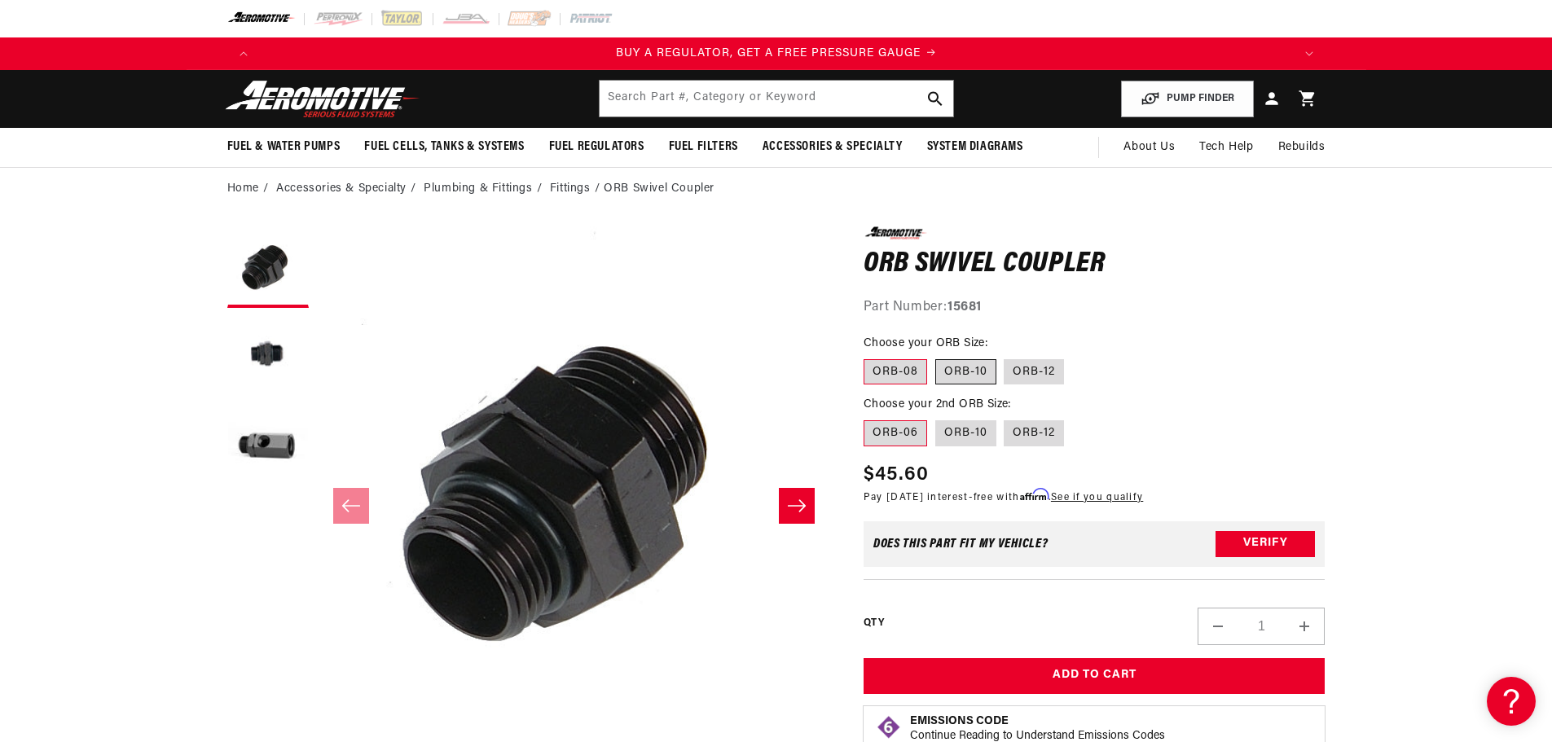
click at [966, 370] on label "ORB-10" at bounding box center [965, 372] width 61 height 26
click at [936, 357] on input "ORB-10" at bounding box center [935, 356] width 1 height 1
radio input "true"
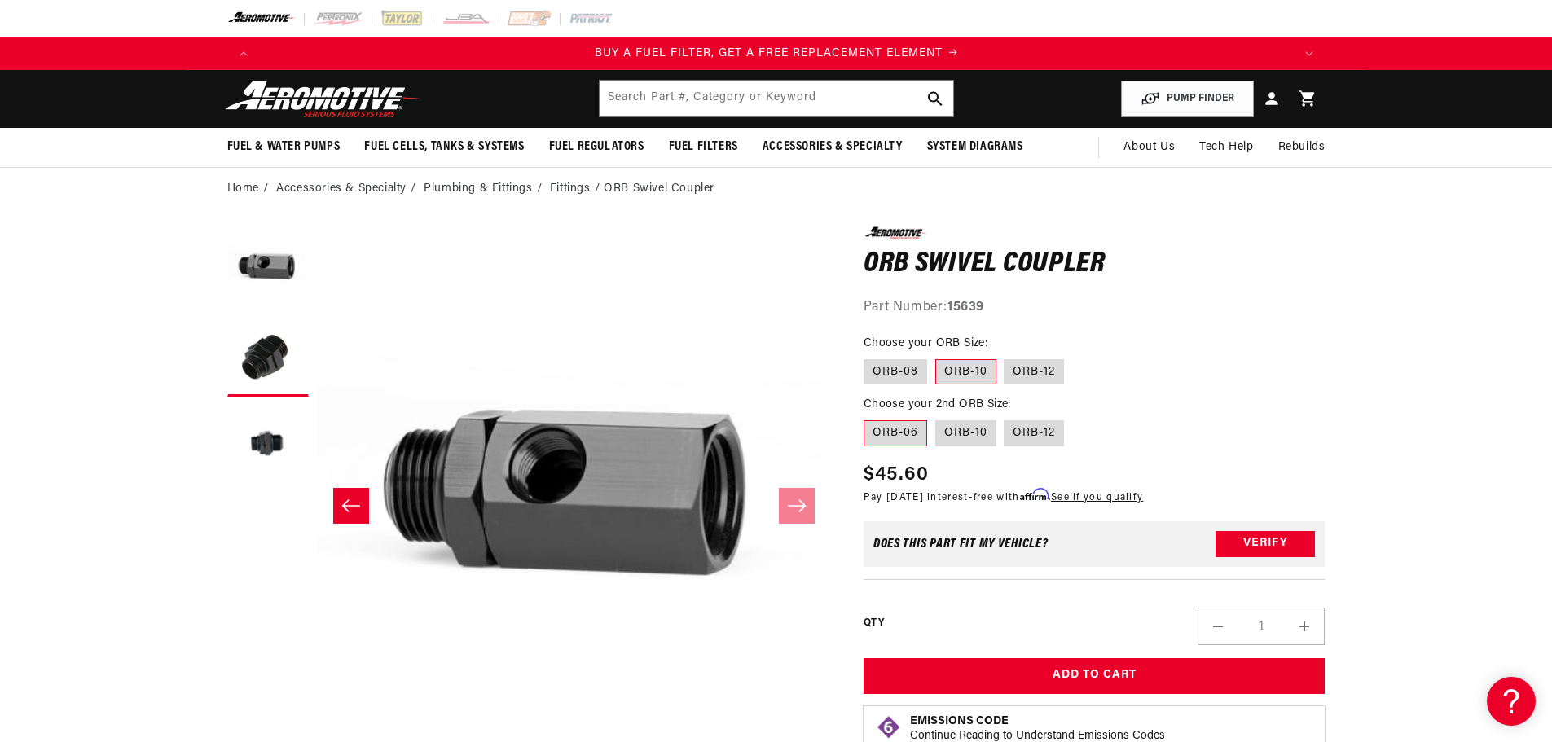
scroll to position [0, 1033]
click at [258, 441] on button "Load image 2 in gallery view" at bounding box center [267, 446] width 81 height 81
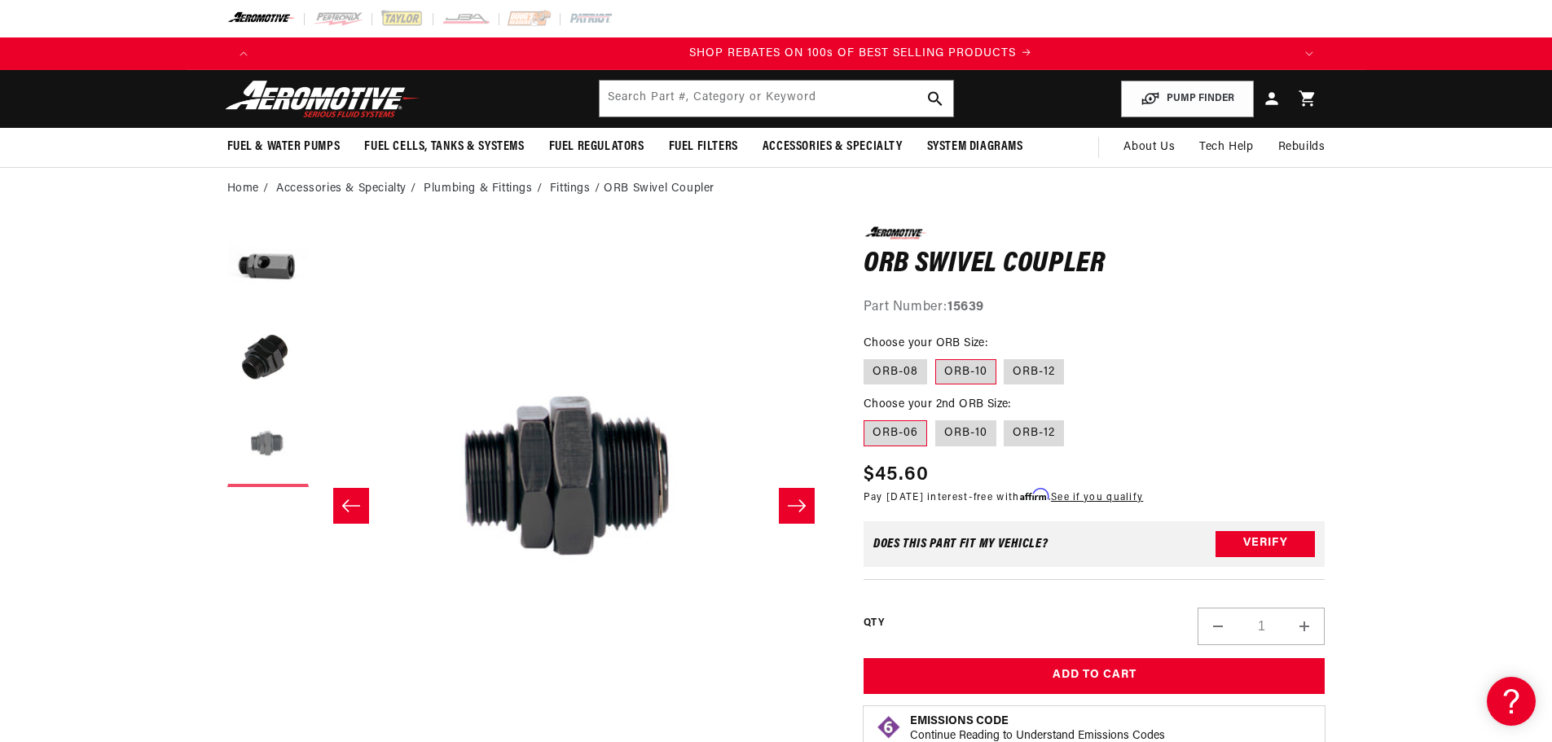
scroll to position [0, 2066]
click at [898, 368] on label "ORB-08" at bounding box center [896, 372] width 64 height 26
click at [869, 357] on input "ORB-08" at bounding box center [868, 356] width 1 height 1
radio input "true"
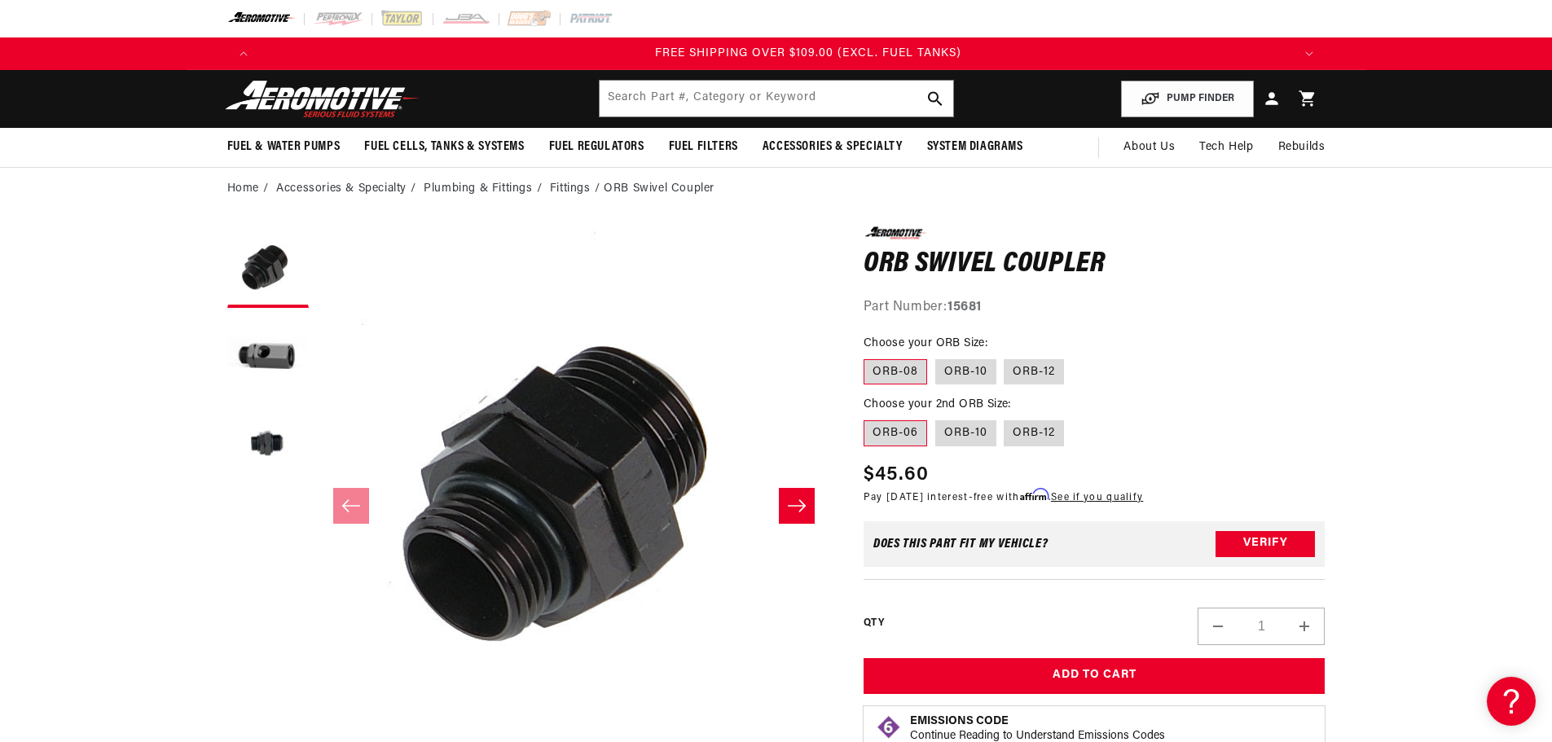
scroll to position [0, 3100]
click at [954, 433] on label "ORB-10" at bounding box center [965, 433] width 61 height 26
click at [936, 418] on input "ORB-10" at bounding box center [935, 417] width 1 height 1
radio input "true"
